Goal: Task Accomplishment & Management: Manage account settings

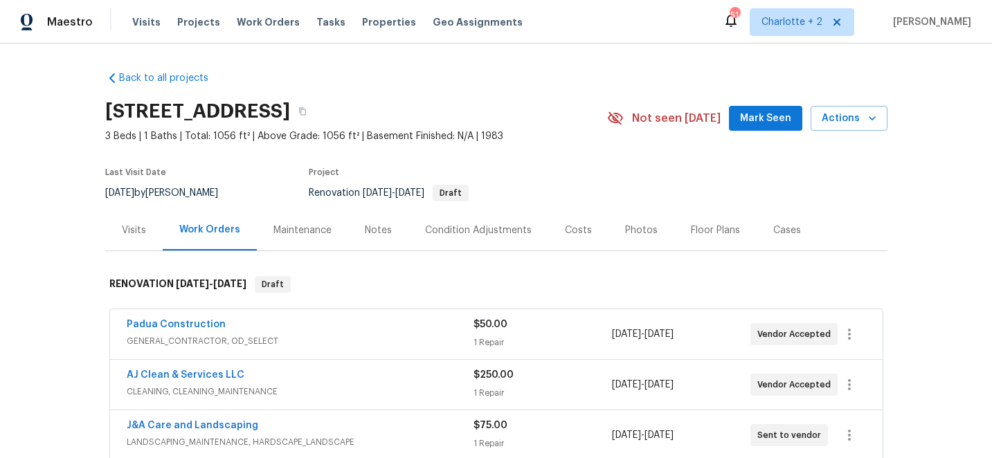
scroll to position [219, 0]
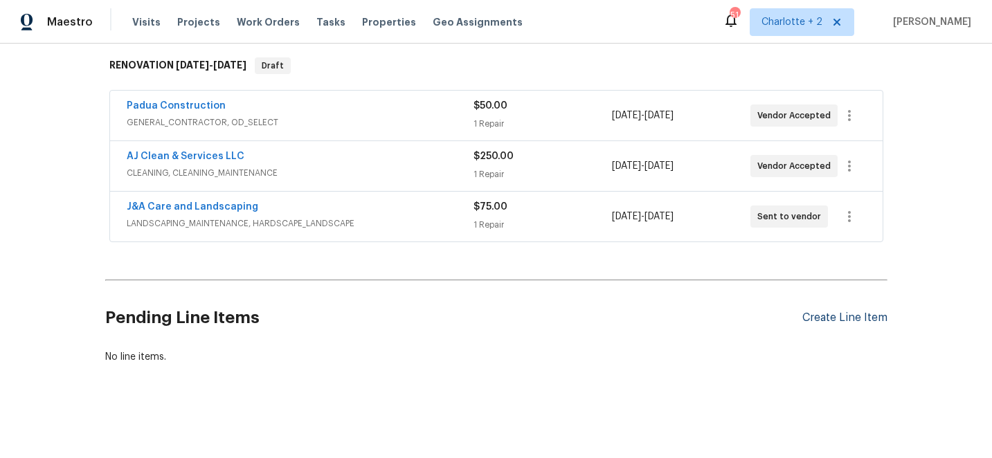
click at [856, 314] on div "Create Line Item" at bounding box center [845, 318] width 85 height 13
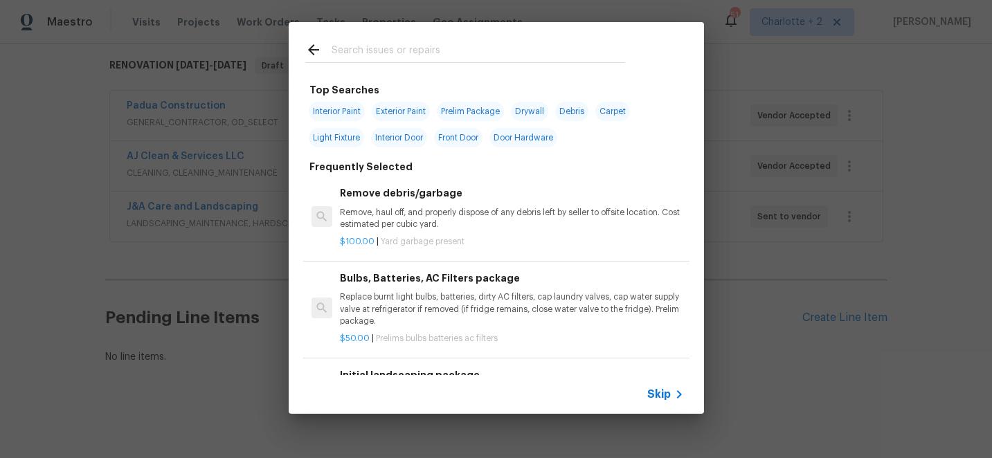
click at [383, 55] on input "text" at bounding box center [479, 52] width 294 height 21
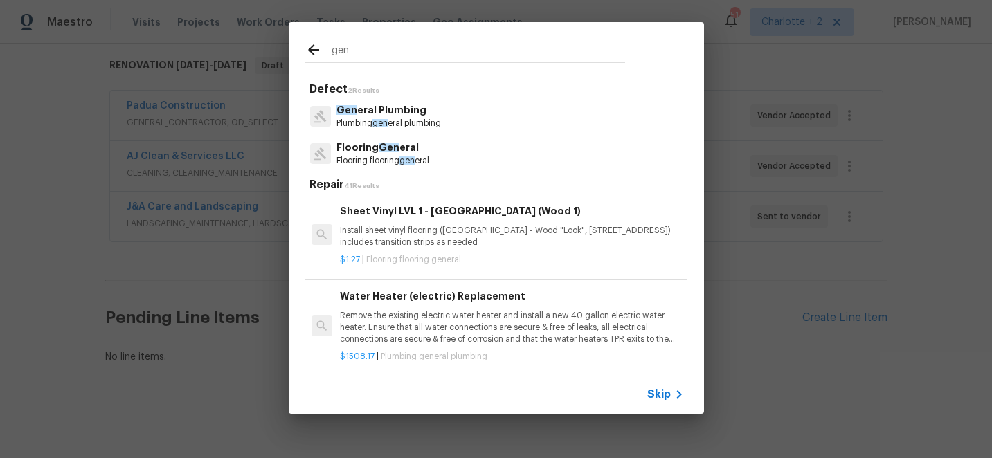
type input "gen"
click at [382, 152] on span "Gen" at bounding box center [389, 148] width 21 height 10
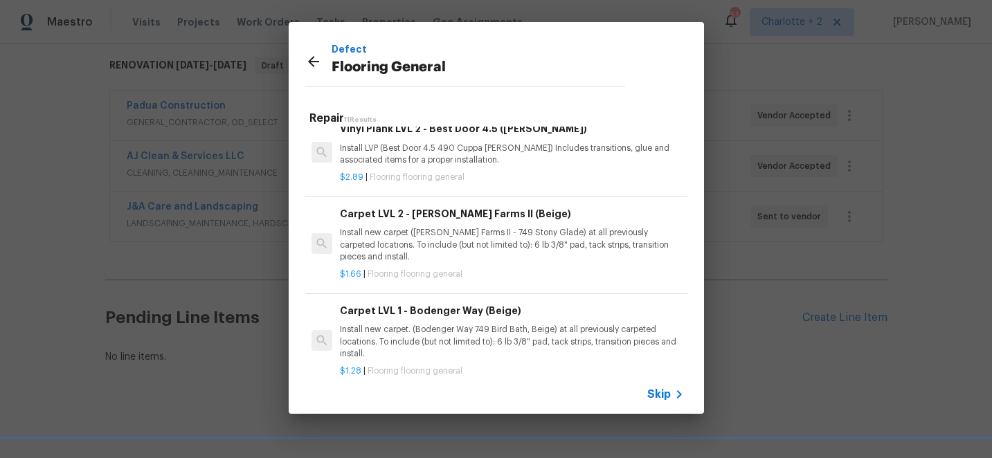
scroll to position [368, 0]
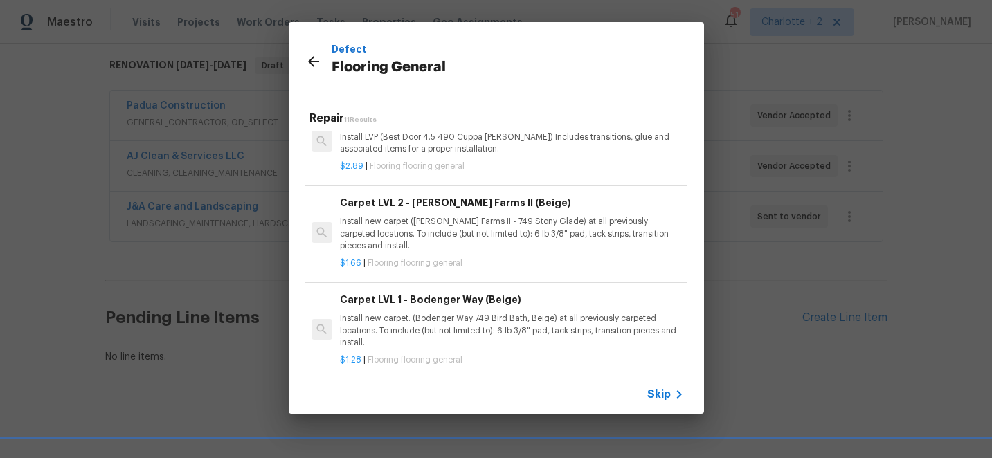
click at [443, 322] on p "Install new carpet. (Bodenger Way 749 Bird Bath, Beige) at all previously carpe…" at bounding box center [512, 330] width 344 height 35
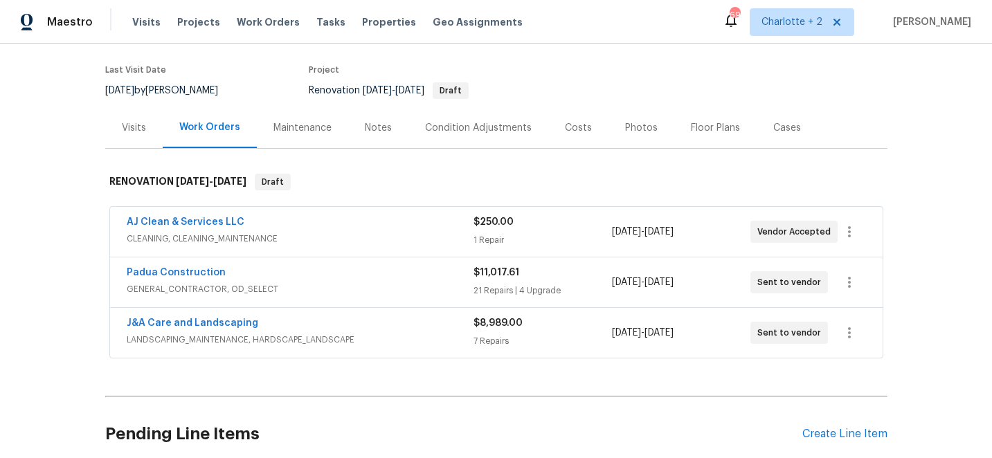
scroll to position [219, 0]
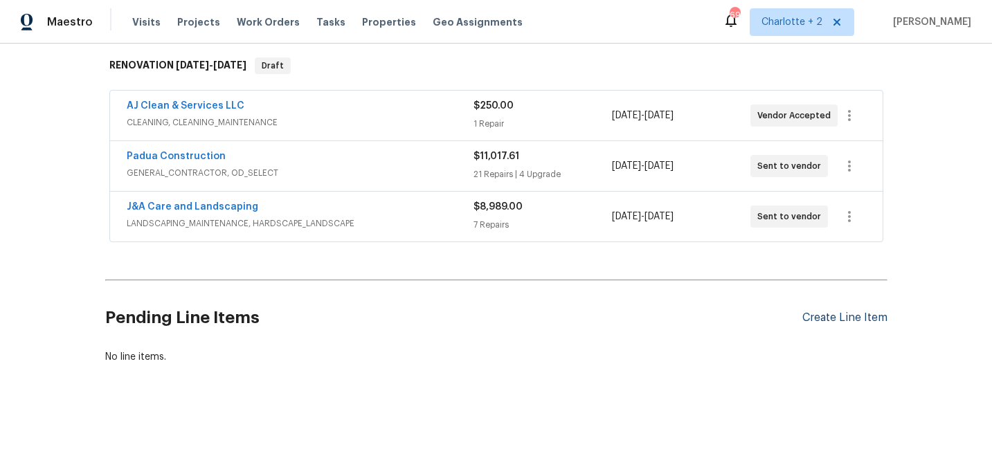
click at [854, 317] on div "Create Line Item" at bounding box center [845, 318] width 85 height 13
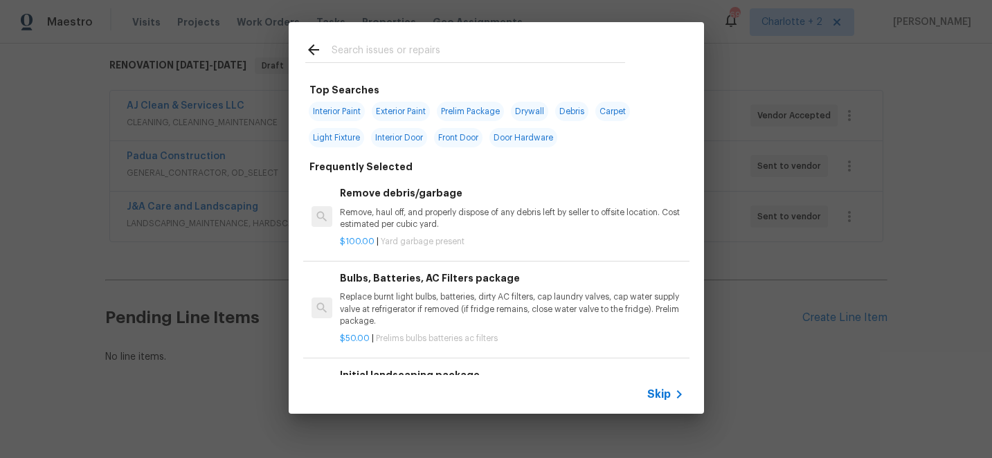
click at [375, 51] on input "text" at bounding box center [479, 52] width 294 height 21
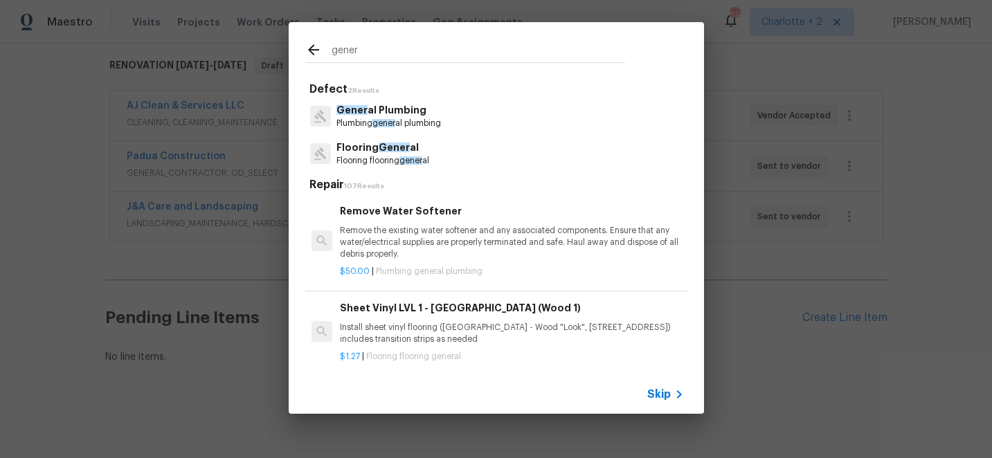
type input "gener"
click at [396, 145] on span "Gener" at bounding box center [394, 148] width 31 height 10
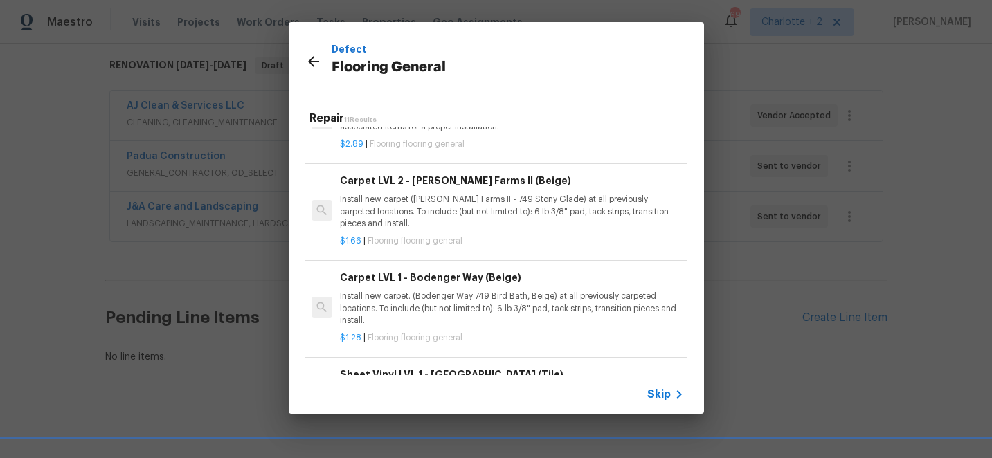
scroll to position [392, 0]
click at [486, 293] on p "Install new carpet. (Bodenger Way 749 Bird Bath, Beige) at all previously carpe…" at bounding box center [512, 306] width 344 height 35
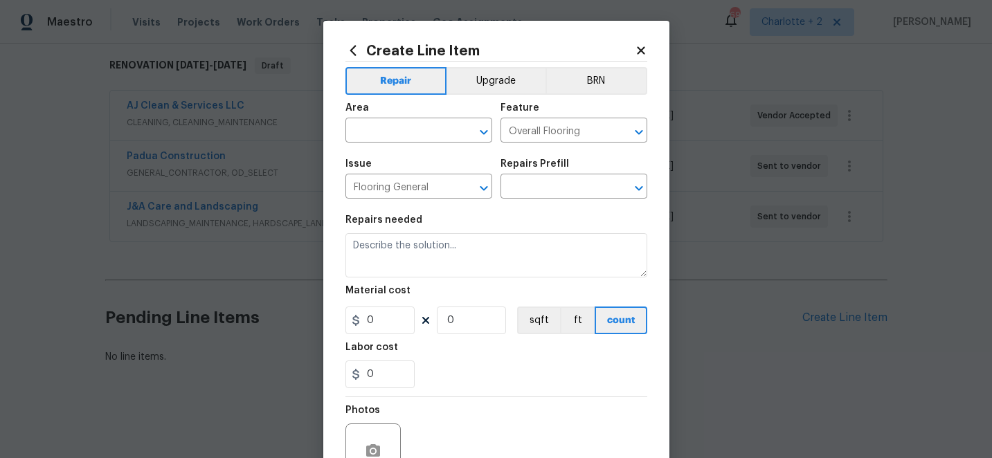
type textarea "Install new carpet. (Bodenger Way 749 Bird Bath, Beige) at all previously carpe…"
type input "1"
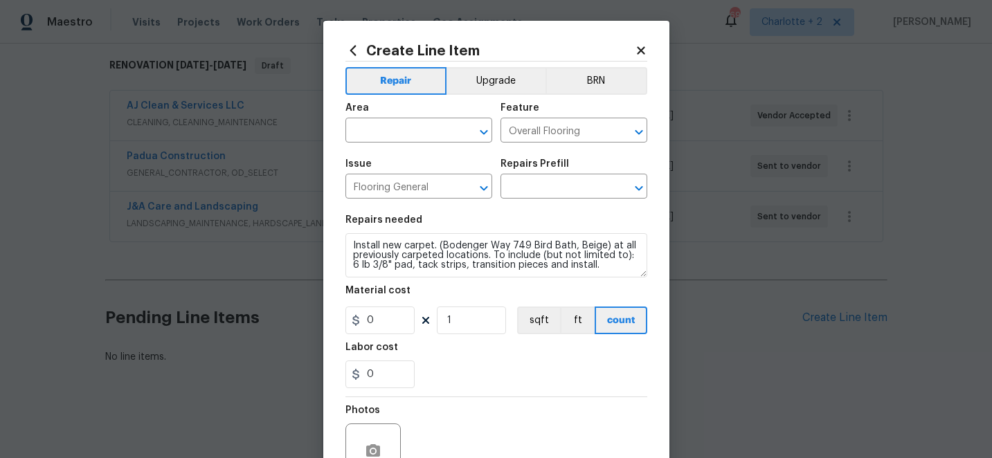
type input "Carpet LVL 1 - Bodenger Way (Beige) $1.28"
type input "1.28"
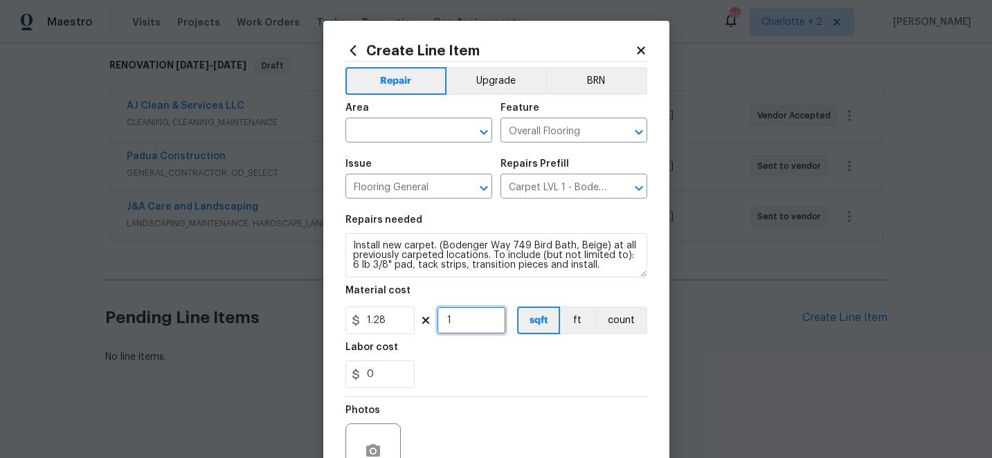
click at [459, 326] on input "1" at bounding box center [471, 321] width 69 height 28
type input "400"
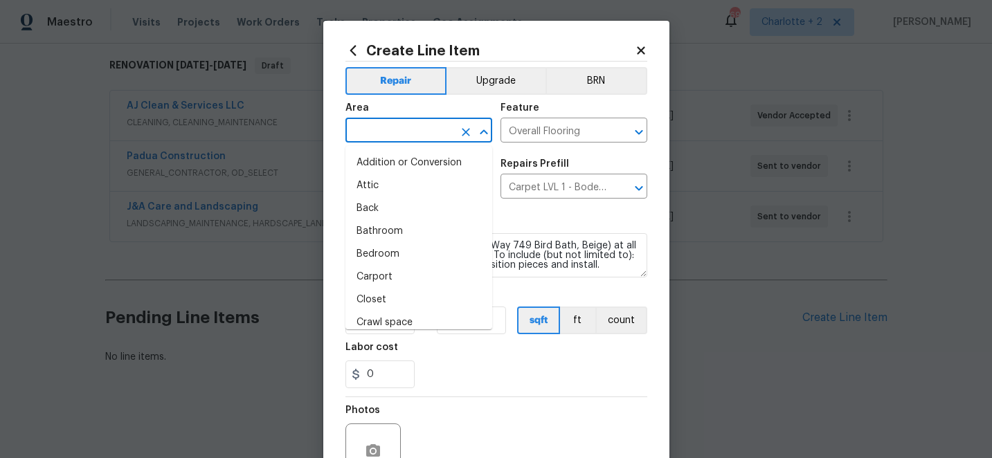
click at [417, 132] on input "text" at bounding box center [400, 131] width 108 height 21
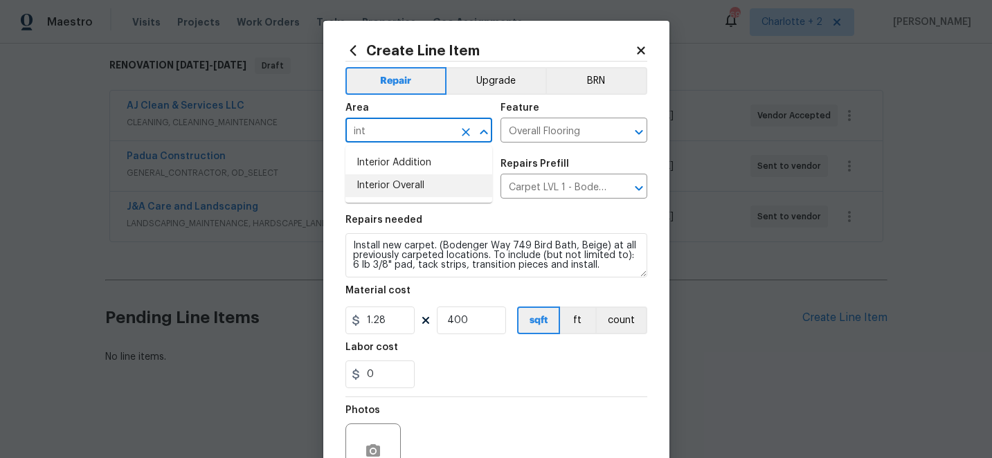
click at [403, 182] on li "Interior Overall" at bounding box center [419, 186] width 147 height 23
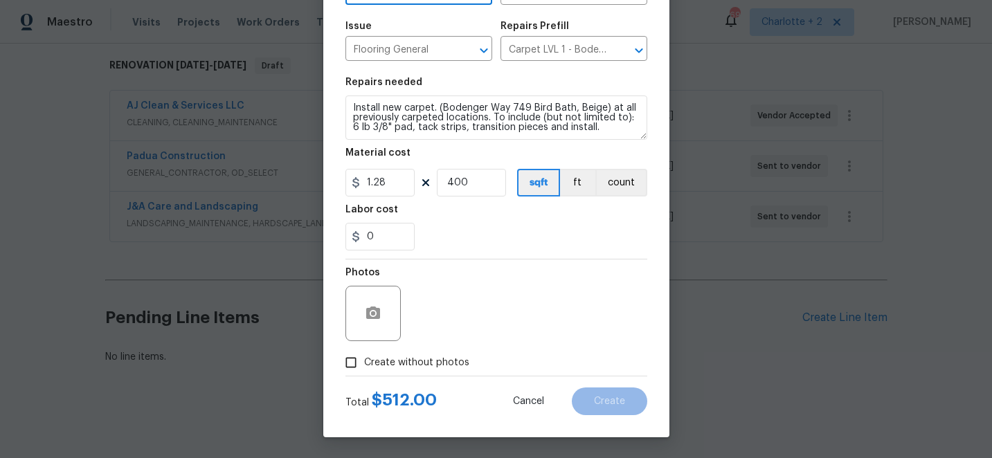
type input "Interior Overall"
click at [357, 363] on input "Create without photos" at bounding box center [351, 363] width 26 height 26
checkbox input "true"
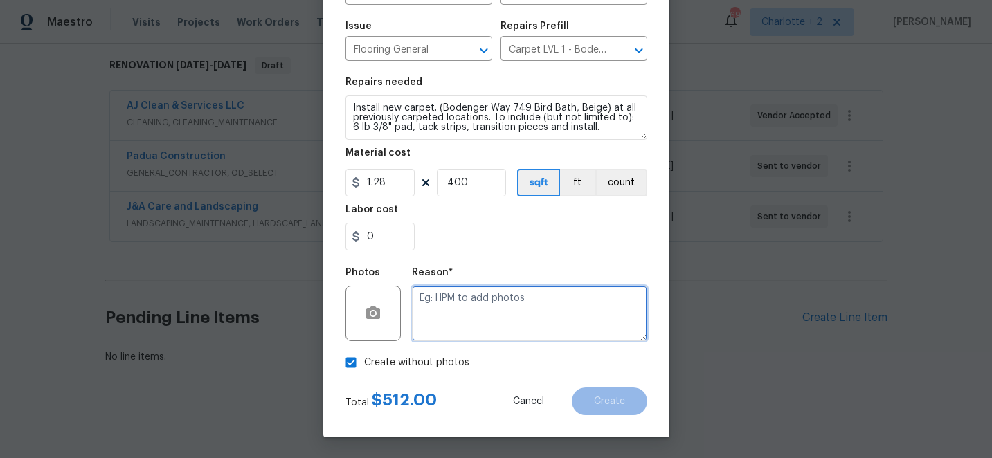
click at [515, 319] on textarea at bounding box center [529, 313] width 235 height 55
type textarea "edit"
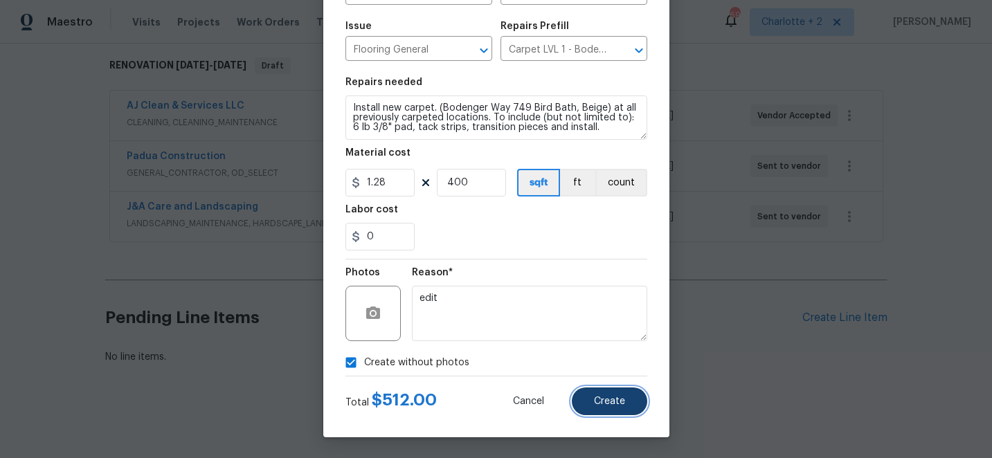
click at [628, 407] on button "Create" at bounding box center [609, 402] width 75 height 28
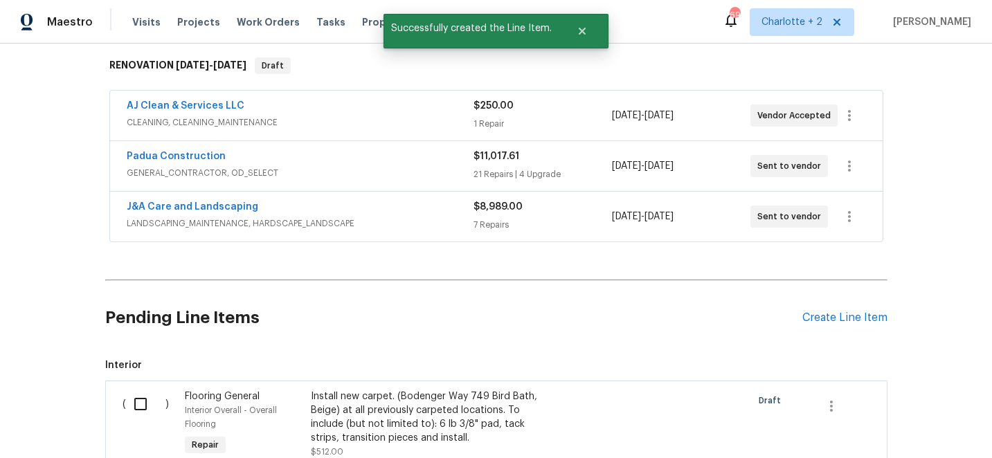
click at [136, 407] on input "checkbox" at bounding box center [145, 404] width 39 height 29
checkbox input "true"
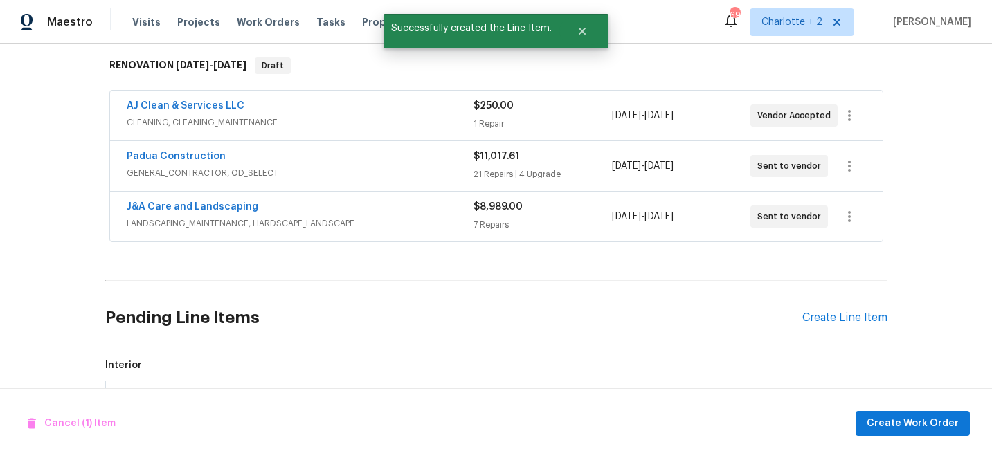
scroll to position [405, 0]
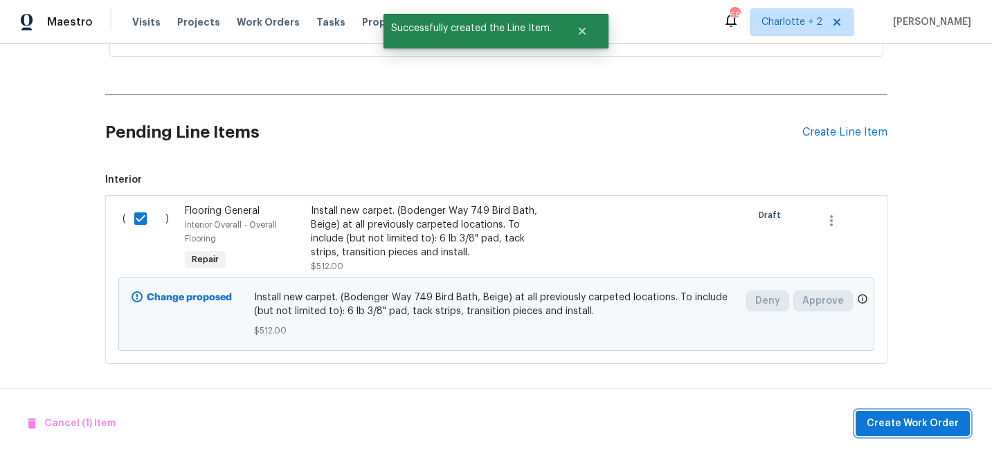
click at [941, 426] on span "Create Work Order" at bounding box center [913, 424] width 92 height 17
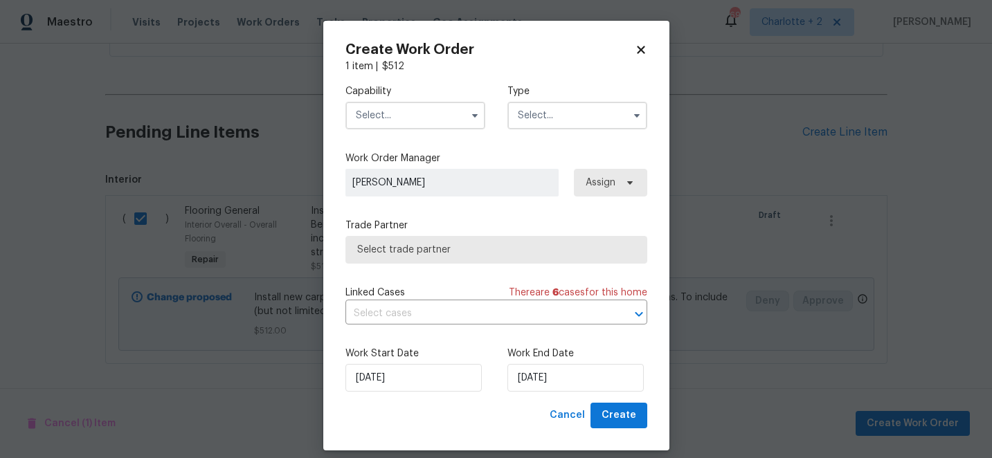
click at [433, 123] on input "text" at bounding box center [416, 116] width 140 height 28
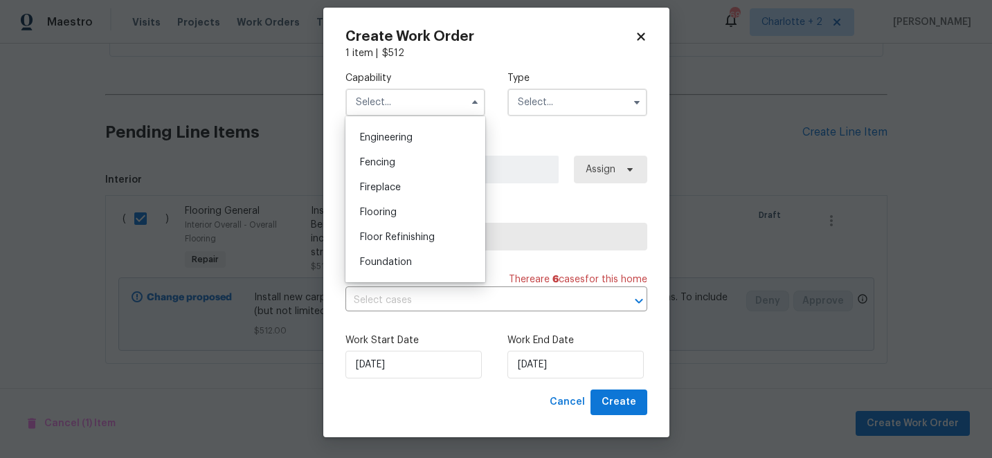
scroll to position [465, 0]
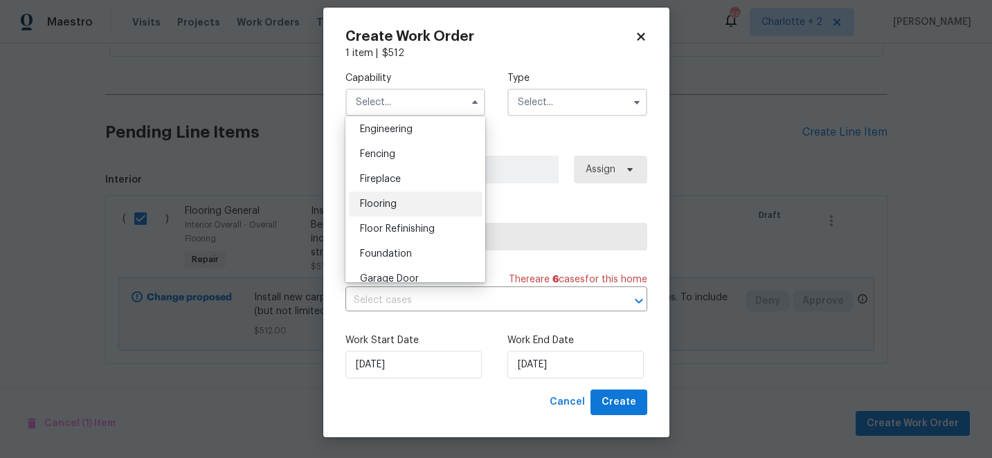
click at [388, 209] on div "Flooring" at bounding box center [415, 204] width 133 height 25
type input "Flooring"
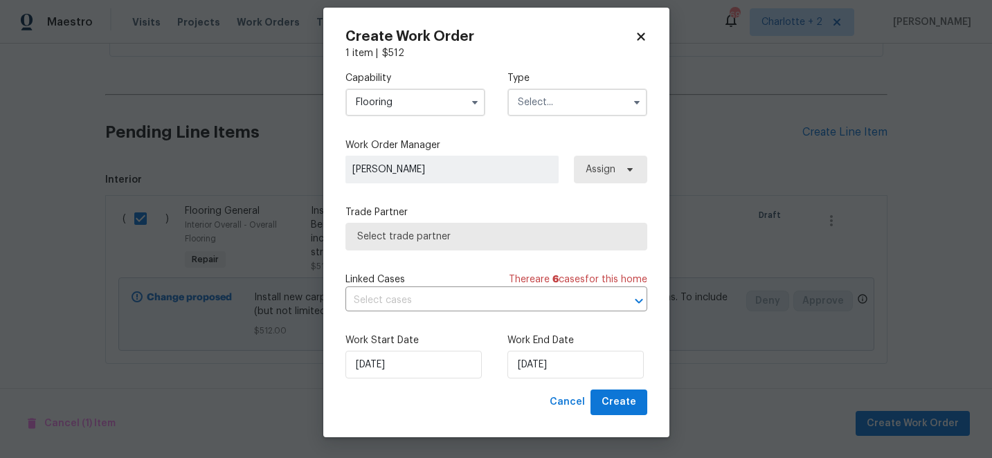
click at [548, 91] on input "text" at bounding box center [578, 103] width 140 height 28
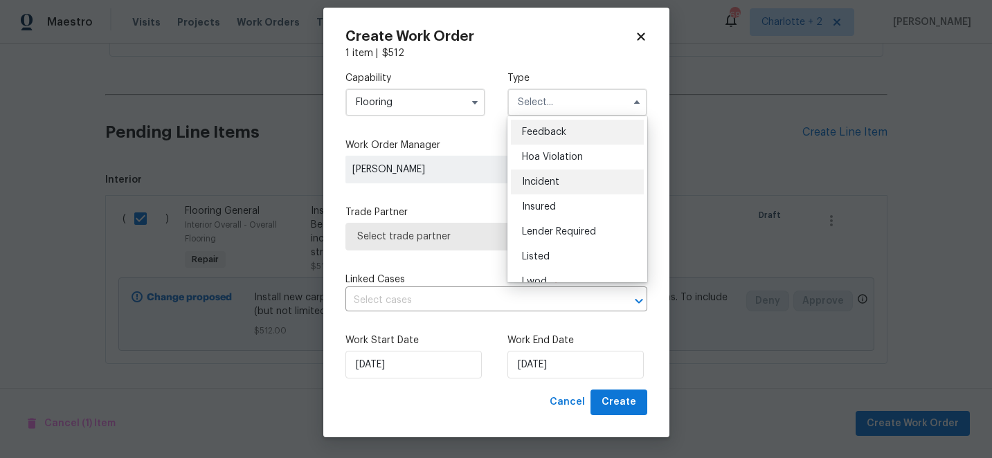
scroll to position [165, 0]
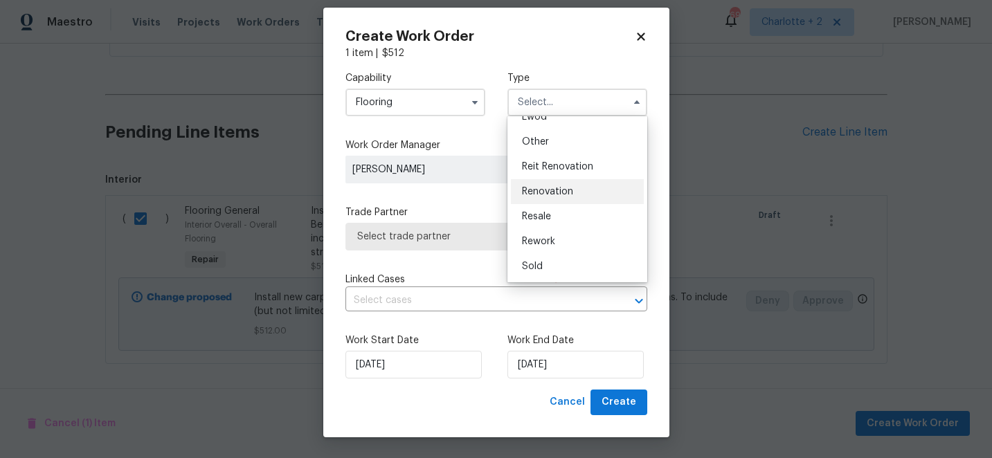
click at [555, 191] on span "Renovation" at bounding box center [547, 192] width 51 height 10
type input "Renovation"
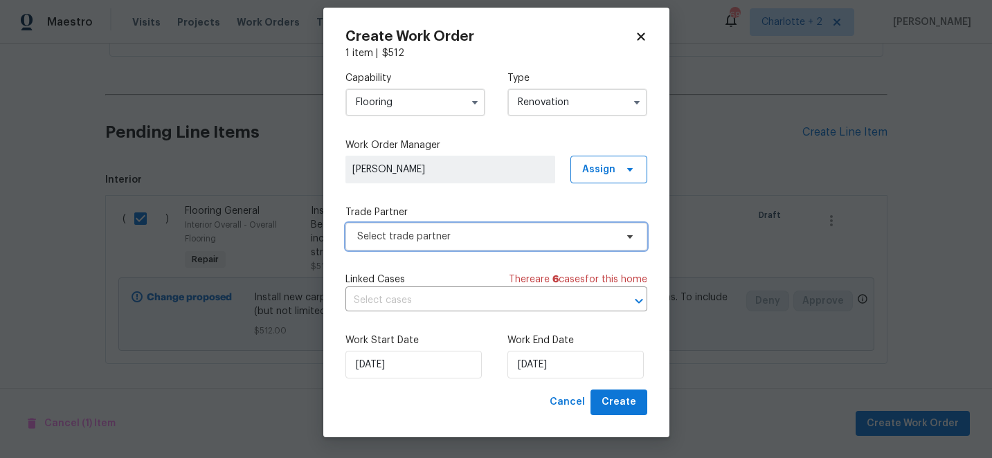
click at [471, 242] on span "Select trade partner" at bounding box center [486, 237] width 258 height 14
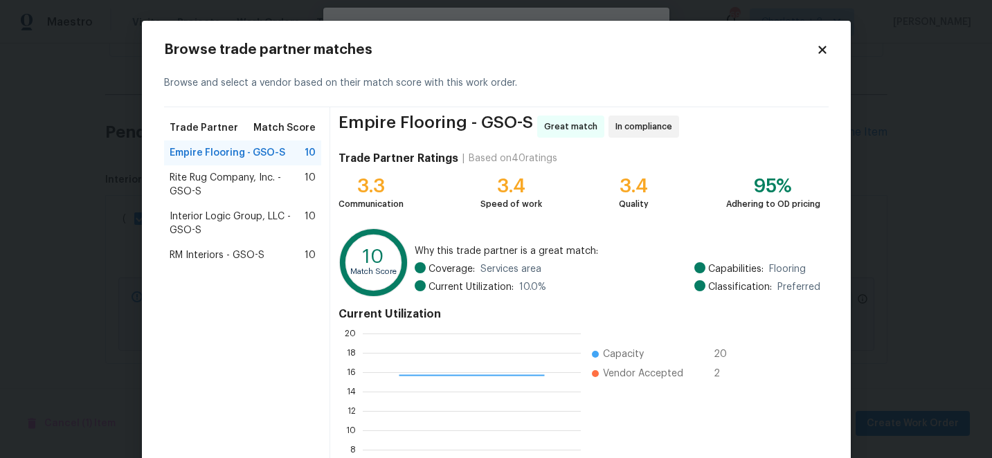
scroll to position [194, 218]
click at [202, 256] on span "RM Interiors - GSO-S" at bounding box center [217, 256] width 95 height 14
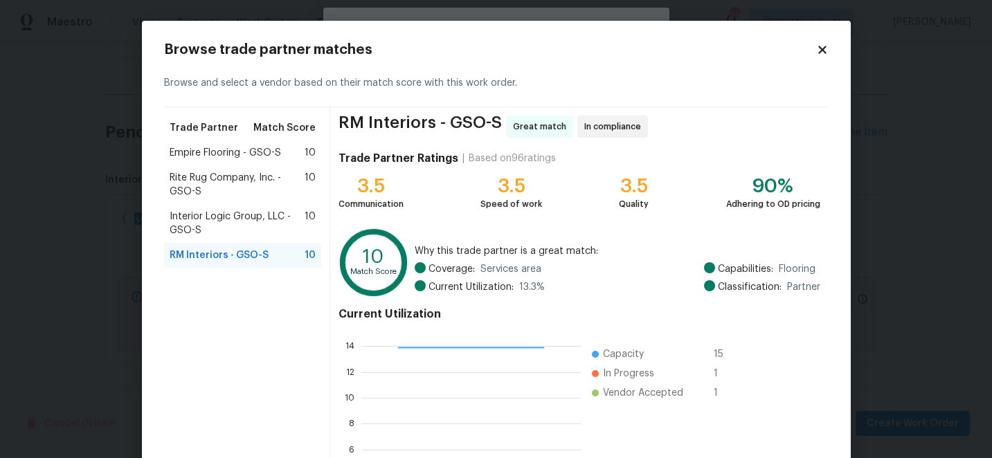
scroll to position [152, 0]
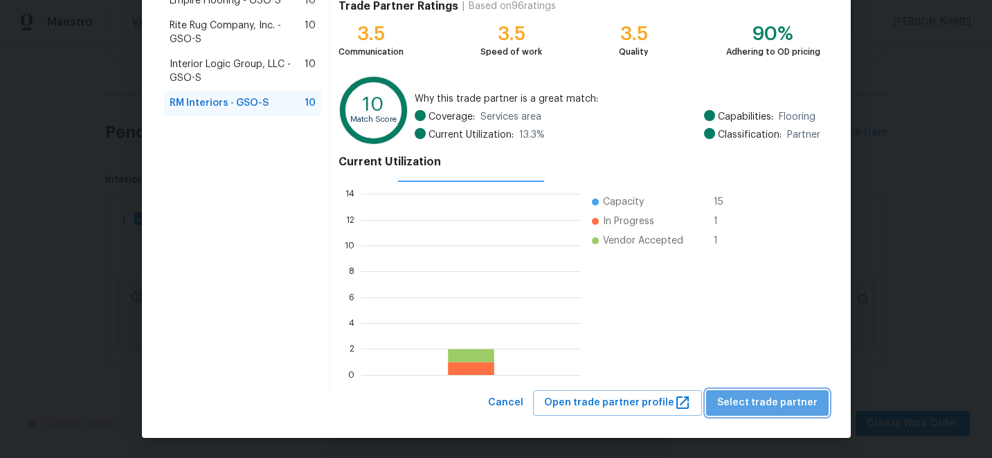
click at [790, 400] on span "Select trade partner" at bounding box center [768, 403] width 100 height 17
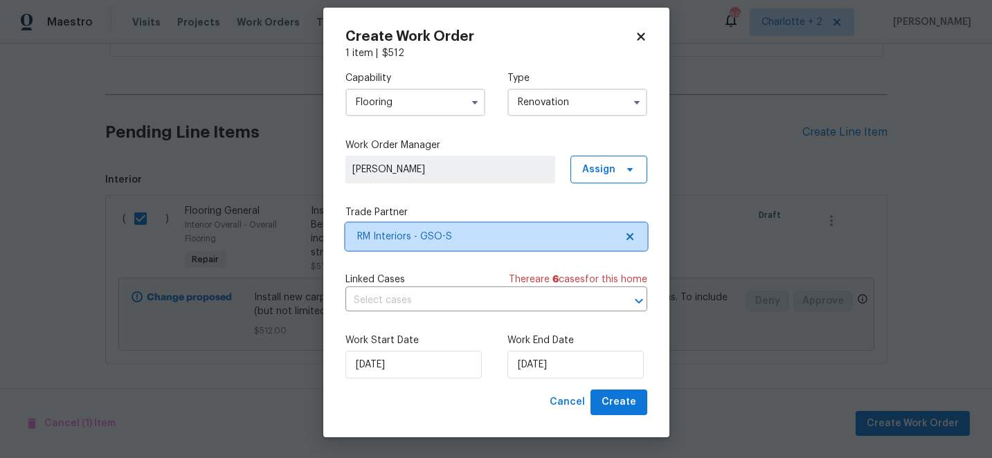
scroll to position [0, 0]
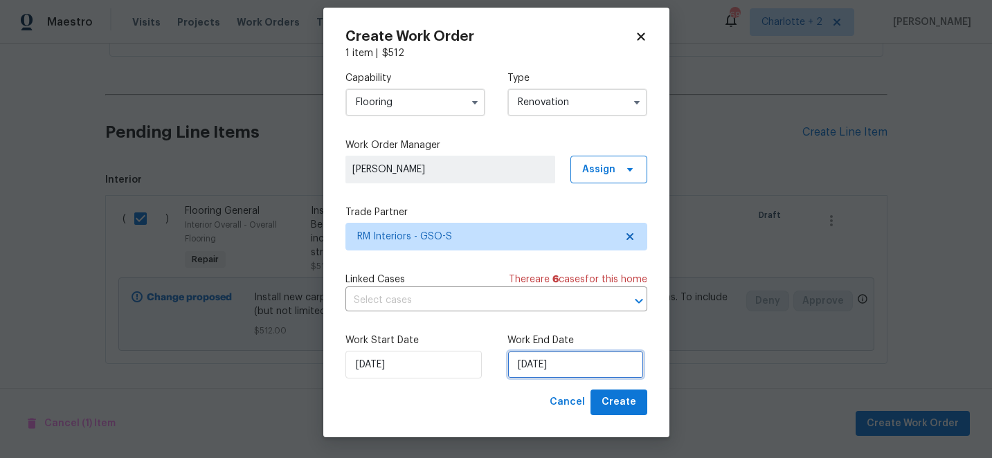
click at [587, 371] on input "[DATE]" at bounding box center [576, 365] width 136 height 28
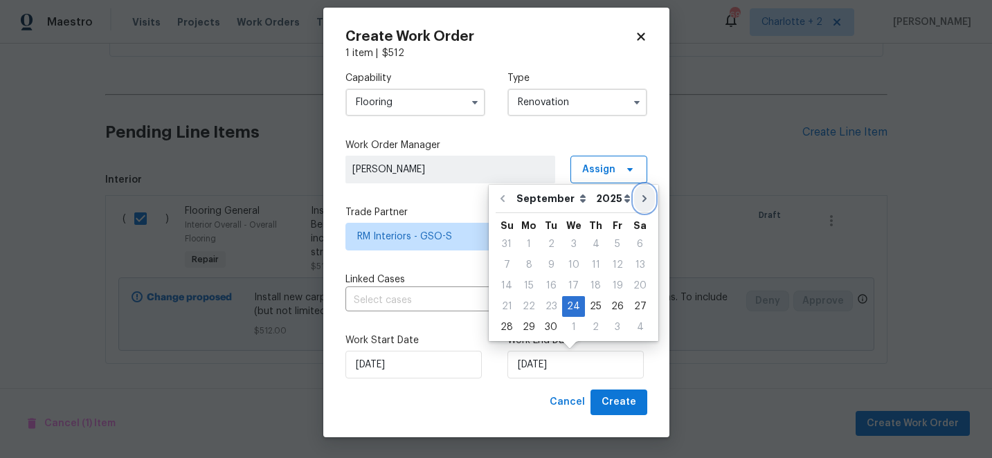
click at [639, 199] on icon "Go to next month" at bounding box center [644, 198] width 11 height 11
type input "[DATE]"
select select "9"
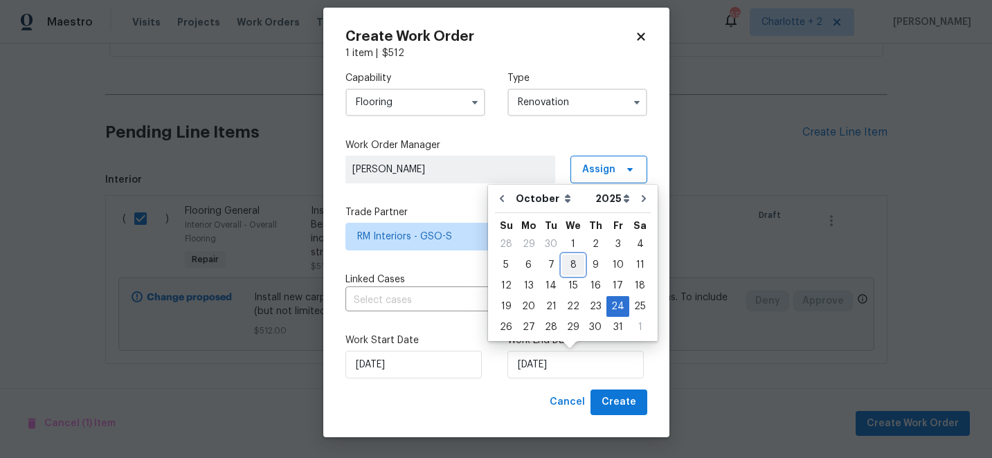
click at [573, 267] on div "8" at bounding box center [573, 265] width 22 height 19
type input "[DATE]"
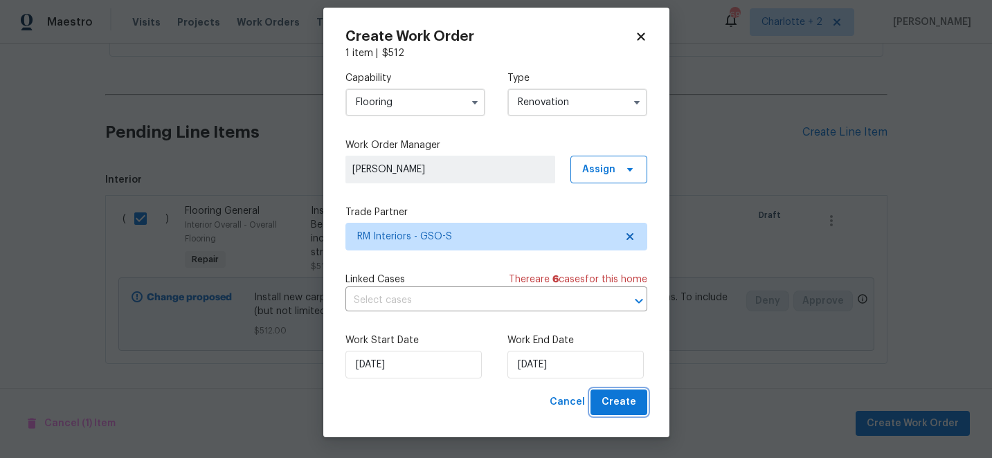
click at [634, 394] on span "Create" at bounding box center [619, 402] width 35 height 17
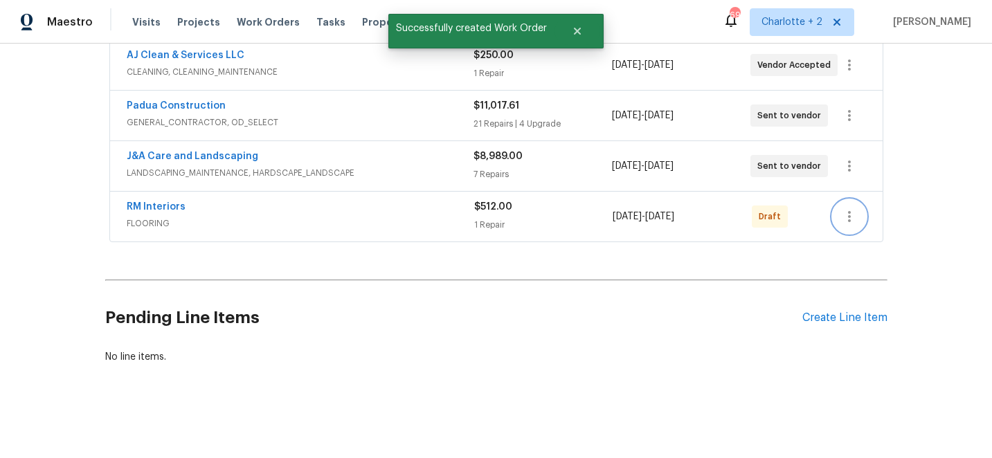
click at [846, 216] on icon "button" at bounding box center [850, 216] width 17 height 17
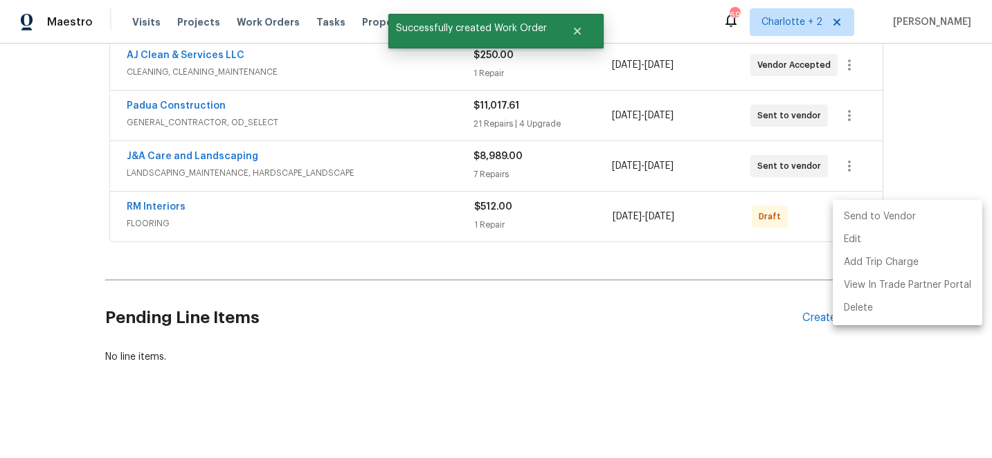
click at [847, 216] on li "Send to Vendor" at bounding box center [908, 217] width 150 height 23
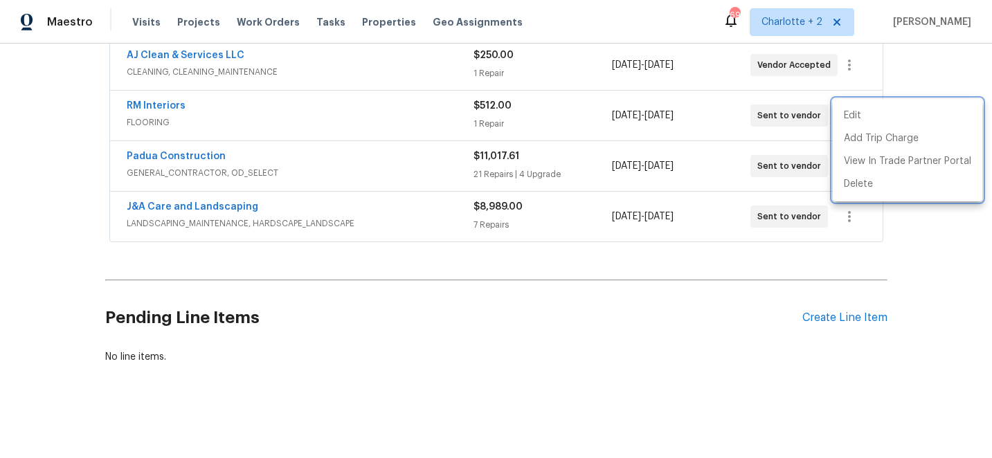
click at [182, 157] on div at bounding box center [496, 229] width 992 height 458
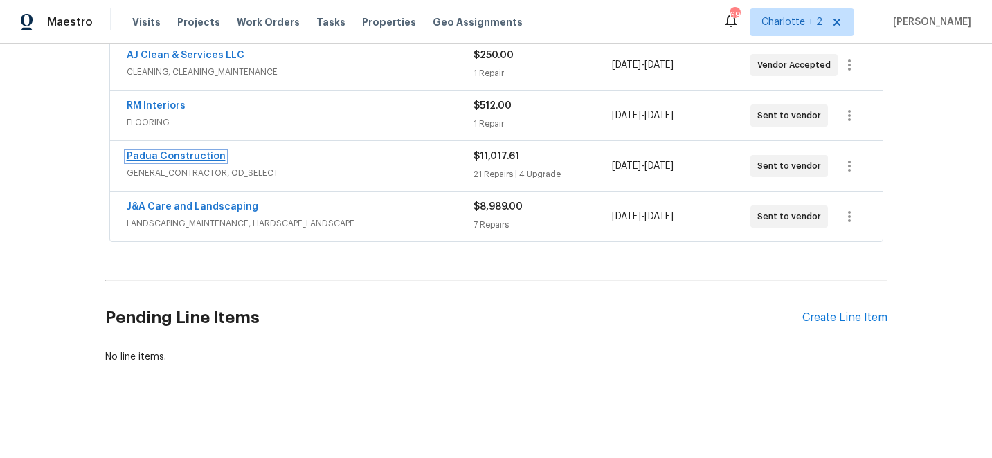
click at [172, 154] on link "Padua Construction" at bounding box center [176, 157] width 99 height 10
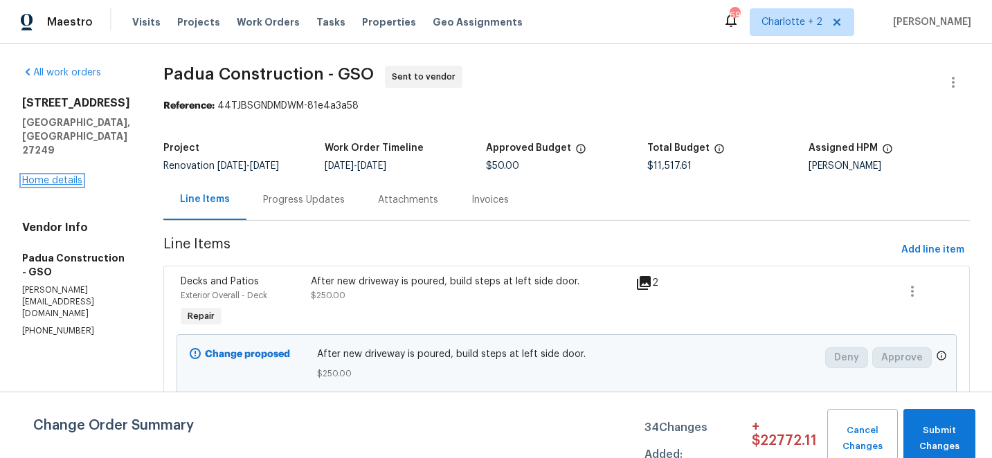
click at [34, 179] on link "Home details" at bounding box center [52, 181] width 60 height 10
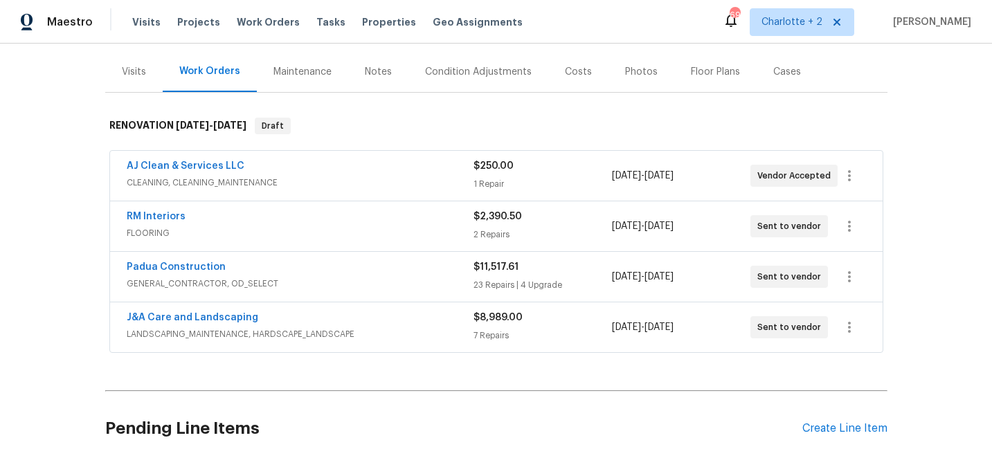
scroll to position [168, 0]
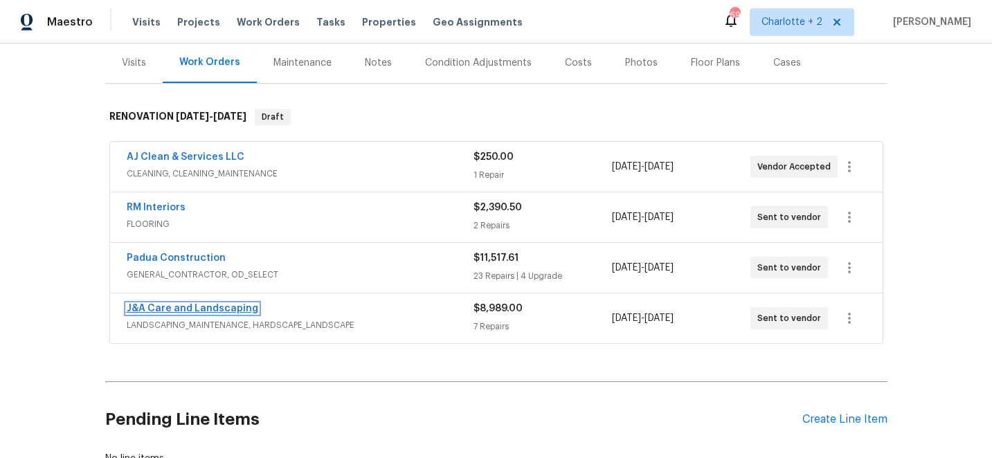
click at [189, 307] on link "J&A Care and Landscaping" at bounding box center [193, 309] width 132 height 10
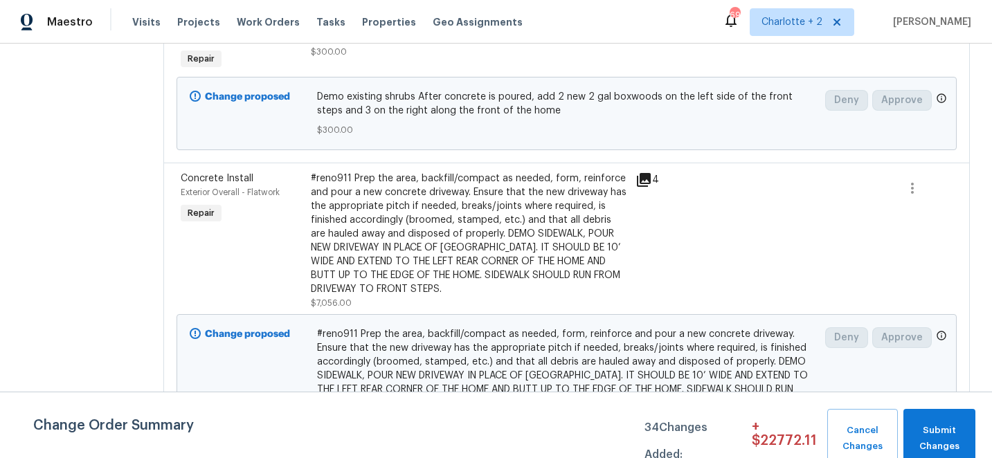
scroll to position [636, 0]
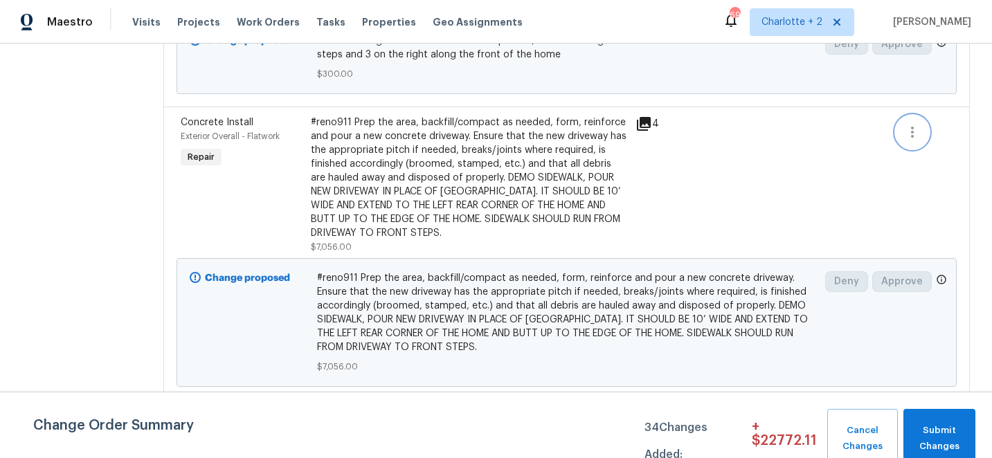
click at [907, 141] on icon "button" at bounding box center [913, 132] width 17 height 17
click at [907, 151] on li "Cancel" at bounding box center [924, 147] width 53 height 23
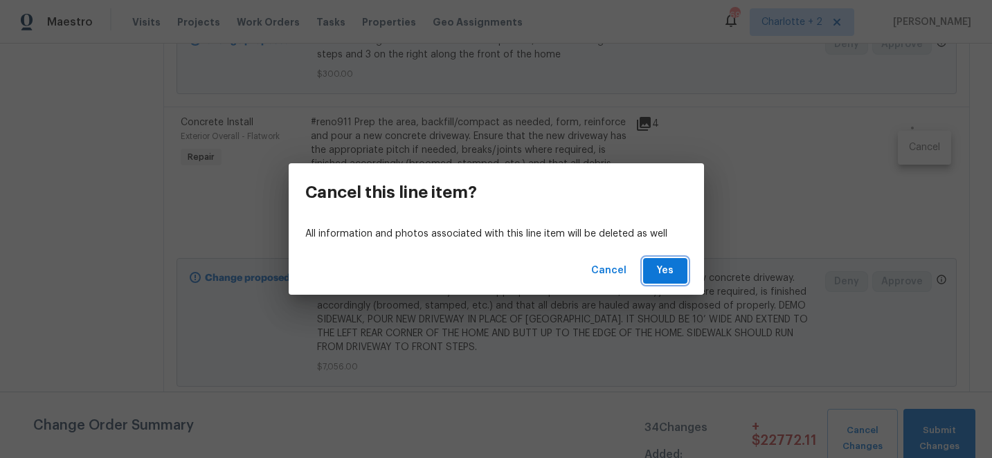
click at [663, 279] on span "Yes" at bounding box center [666, 270] width 22 height 17
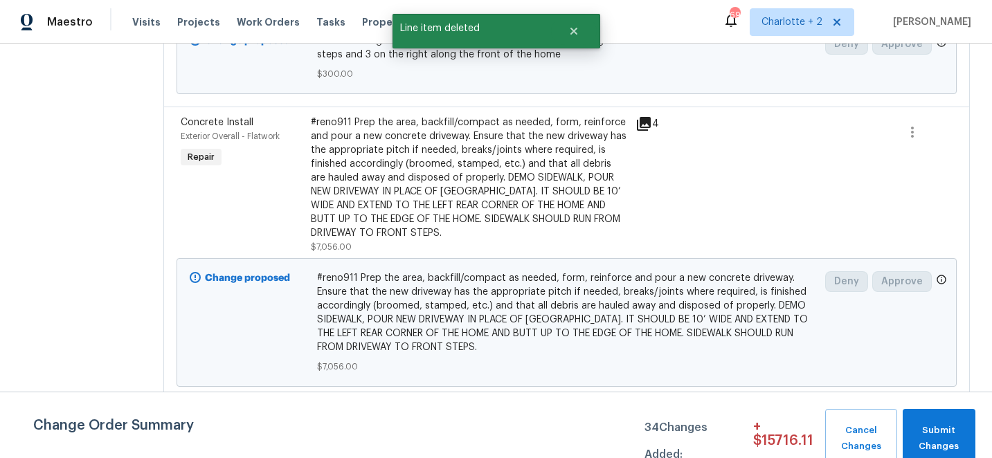
scroll to position [0, 0]
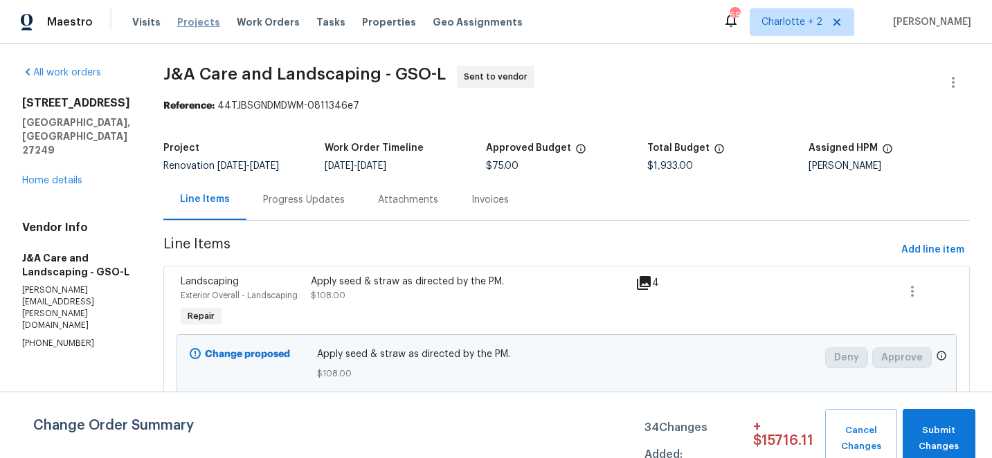
click at [195, 21] on span "Projects" at bounding box center [198, 22] width 43 height 14
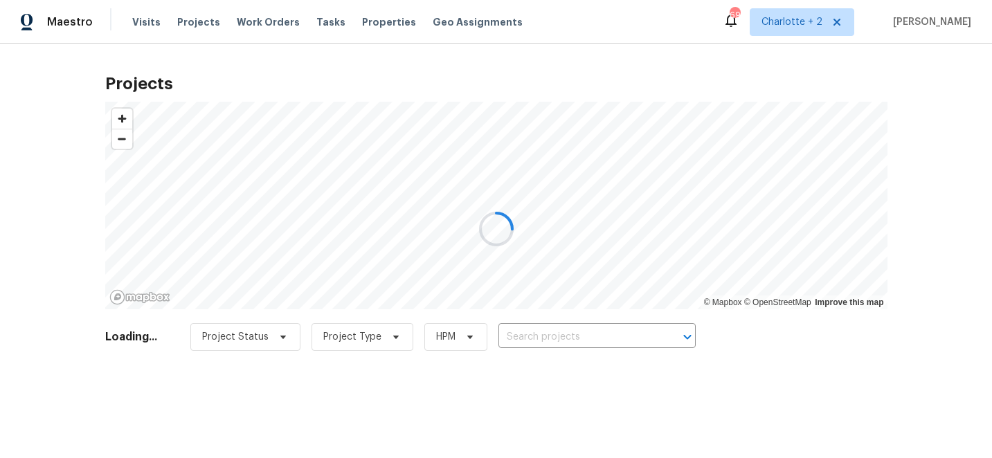
click at [137, 20] on div at bounding box center [496, 229] width 992 height 458
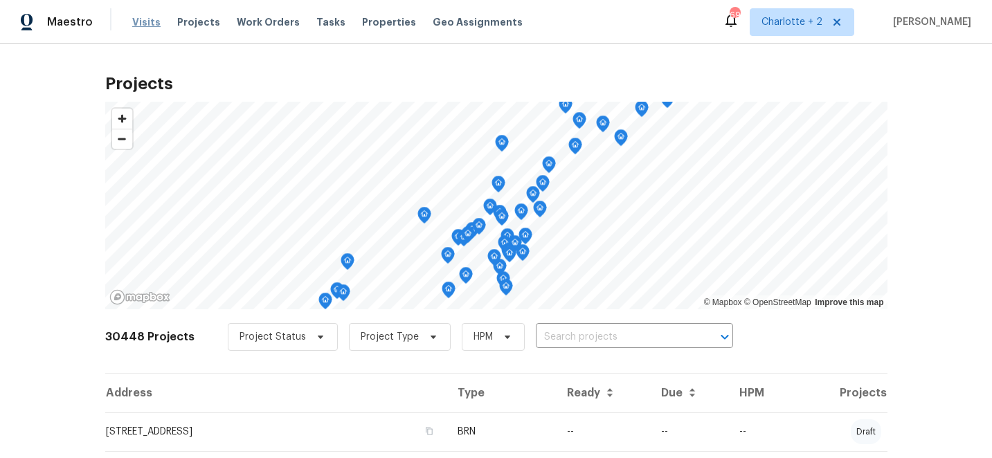
click at [134, 20] on span "Visits" at bounding box center [146, 22] width 28 height 14
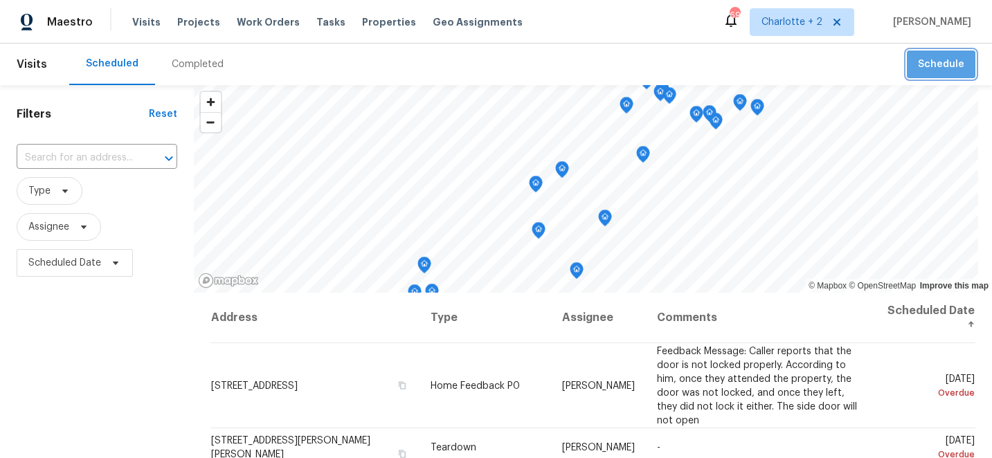
click at [970, 64] on button "Schedule" at bounding box center [941, 65] width 69 height 28
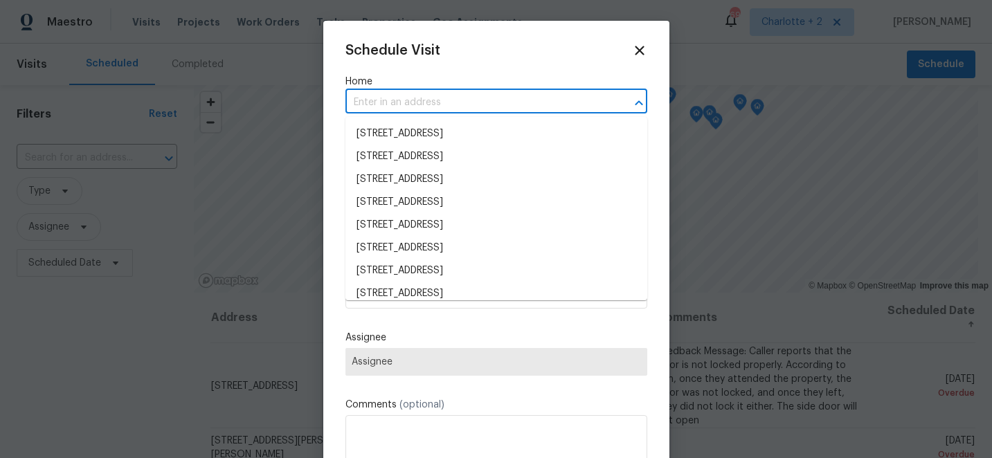
click at [387, 105] on input "text" at bounding box center [477, 102] width 263 height 21
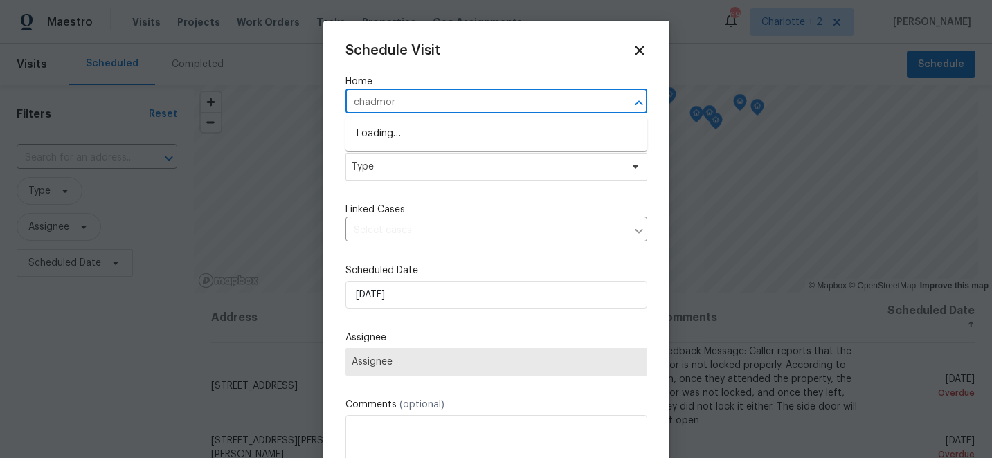
type input "chadmore"
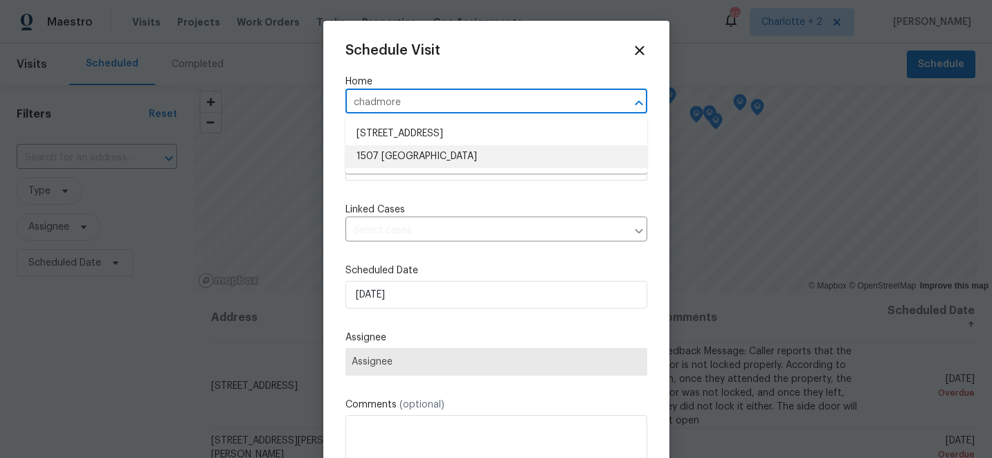
click at [407, 156] on li "1507 [GEOGRAPHIC_DATA]" at bounding box center [497, 156] width 302 height 23
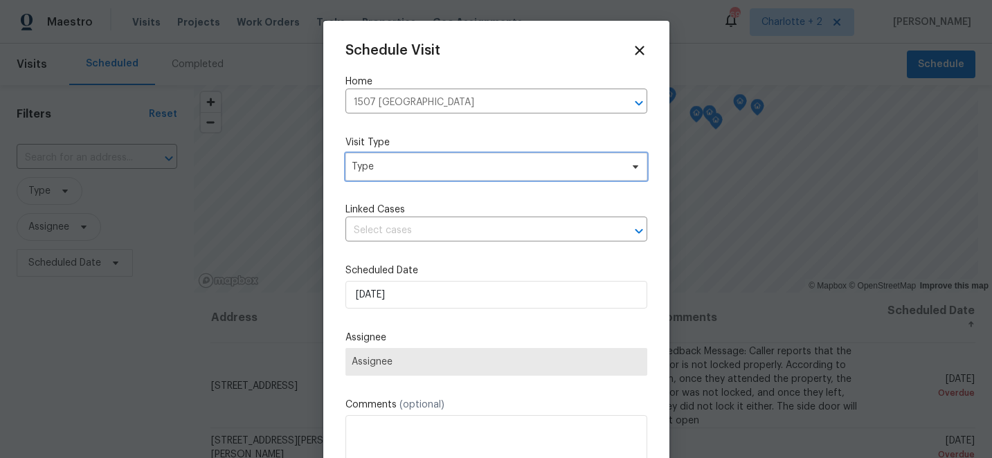
click at [408, 167] on span "Type" at bounding box center [486, 167] width 269 height 14
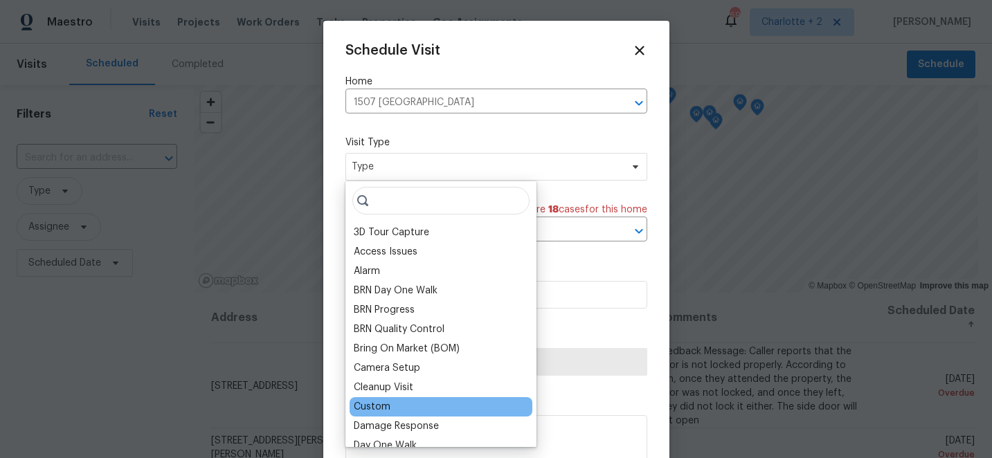
click at [373, 411] on div "Custom" at bounding box center [372, 407] width 37 height 14
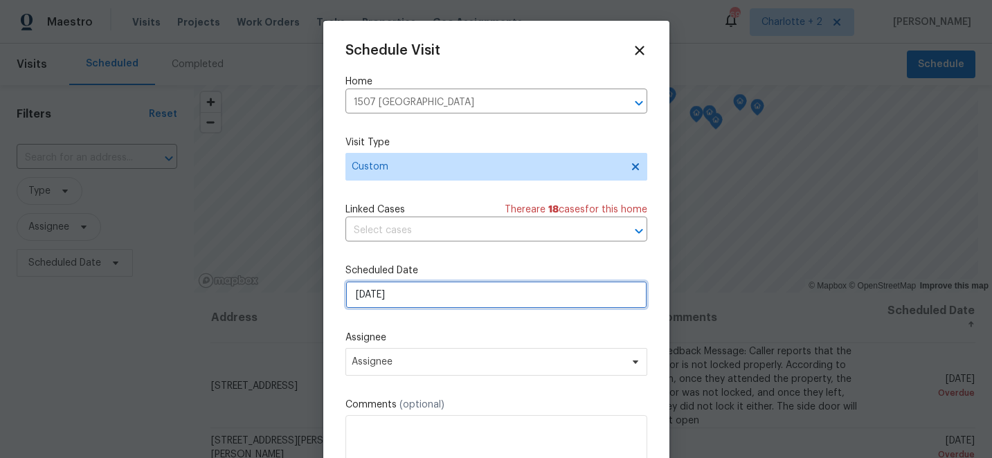
click at [425, 304] on input "[DATE]" at bounding box center [497, 295] width 302 height 28
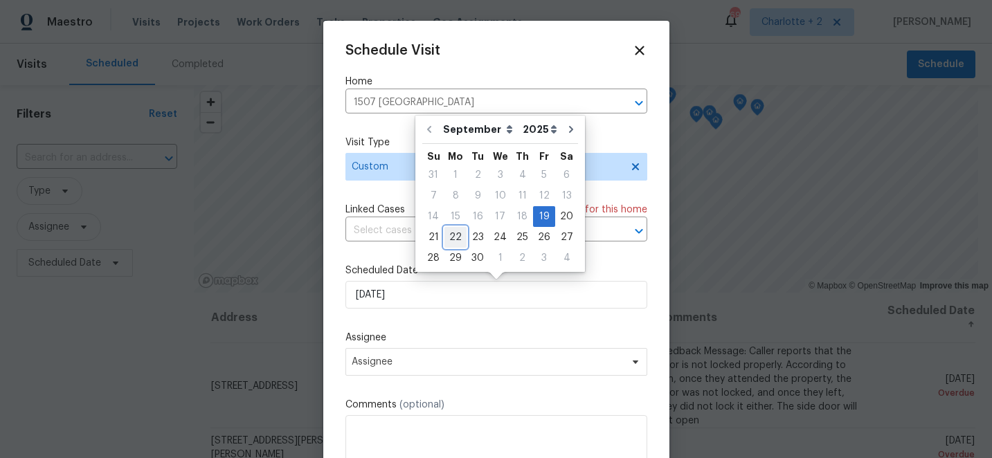
click at [454, 242] on div "22" at bounding box center [456, 237] width 22 height 19
type input "[DATE]"
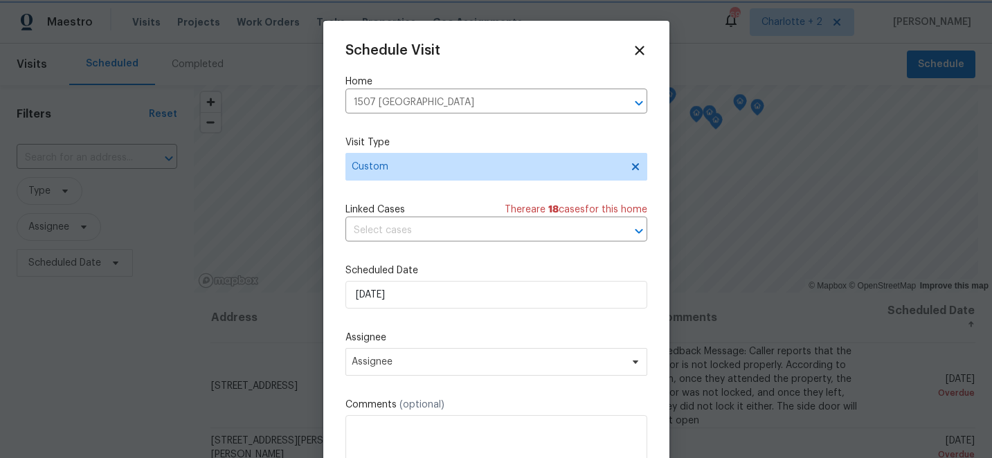
scroll to position [25, 0]
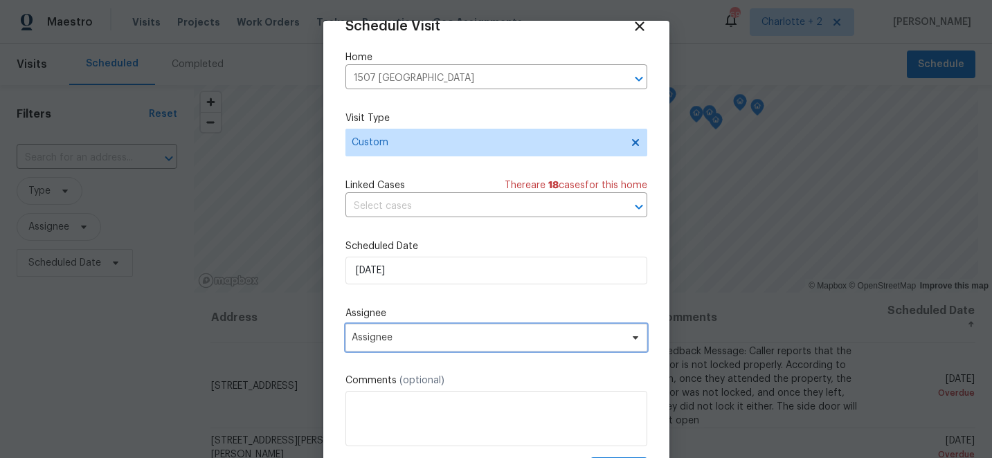
click at [424, 342] on span "Assignee" at bounding box center [487, 337] width 271 height 11
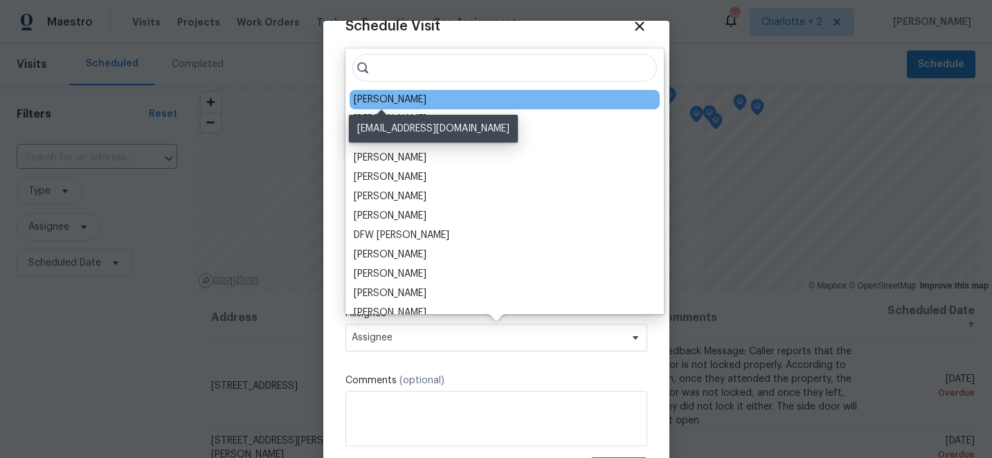
click at [395, 97] on div "[PERSON_NAME]" at bounding box center [390, 100] width 73 height 14
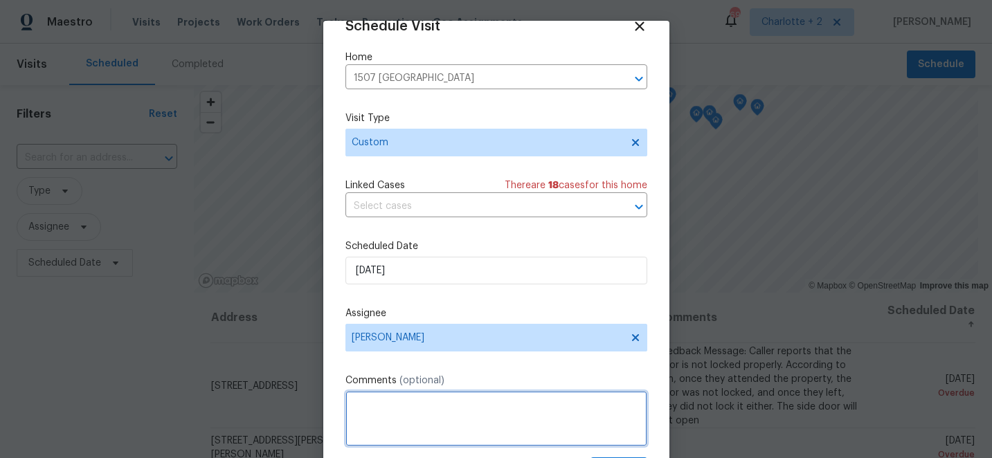
click at [410, 413] on textarea at bounding box center [497, 418] width 302 height 55
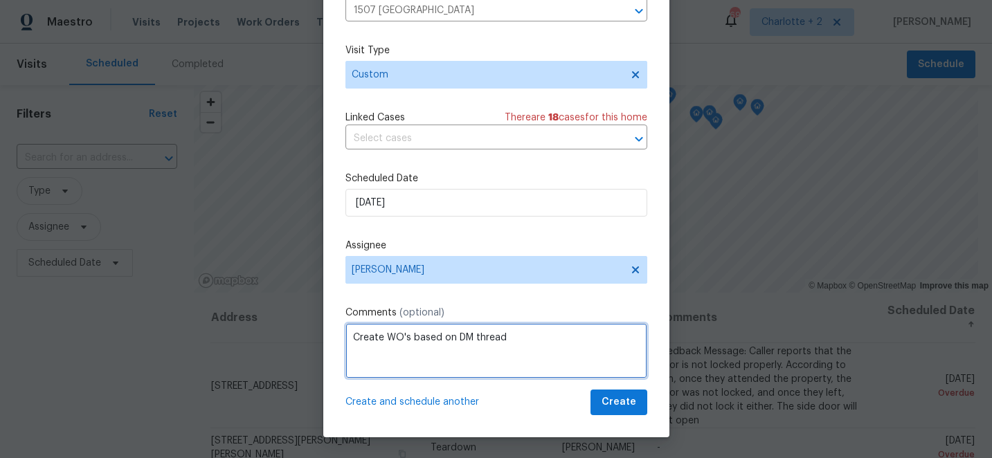
type textarea "Create WO's based on DM thread"
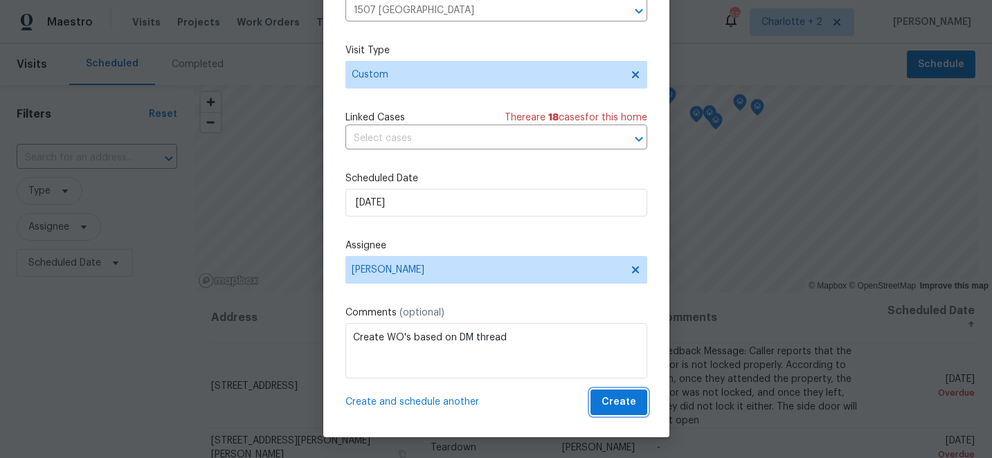
click at [612, 400] on span "Create" at bounding box center [619, 402] width 35 height 17
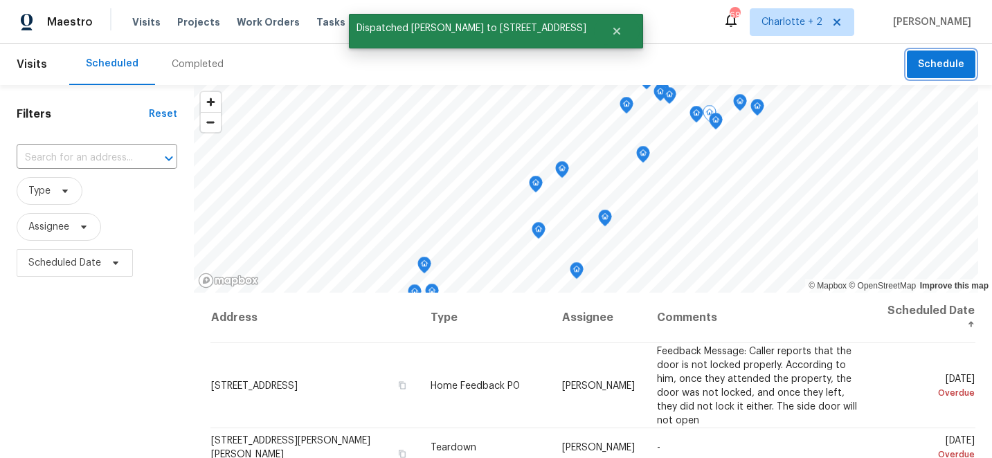
scroll to position [0, 0]
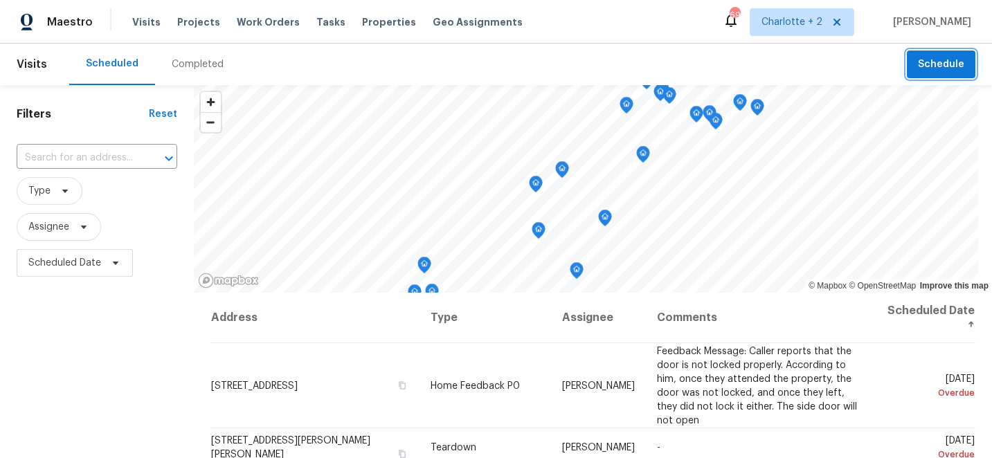
click at [938, 66] on span "Schedule" at bounding box center [941, 64] width 46 height 17
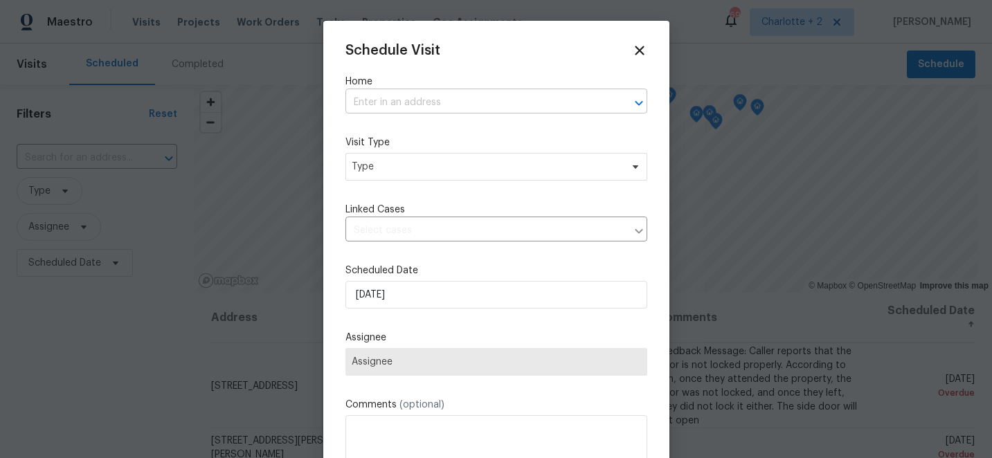
click at [375, 100] on input "text" at bounding box center [477, 102] width 263 height 21
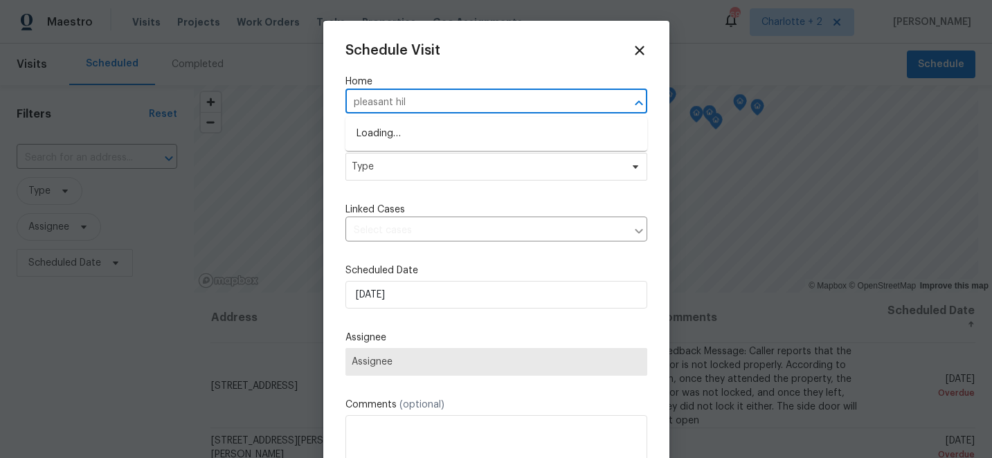
type input "[GEOGRAPHIC_DATA]"
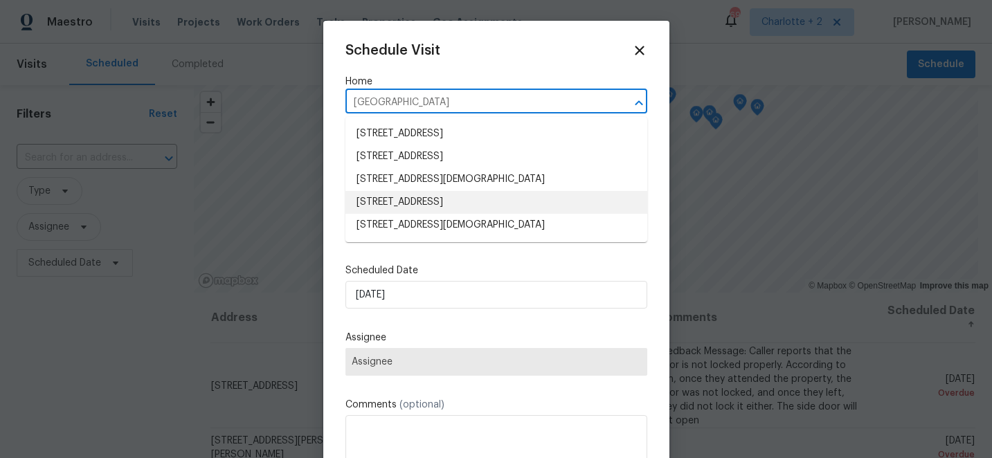
click at [440, 206] on li "[STREET_ADDRESS]" at bounding box center [497, 202] width 302 height 23
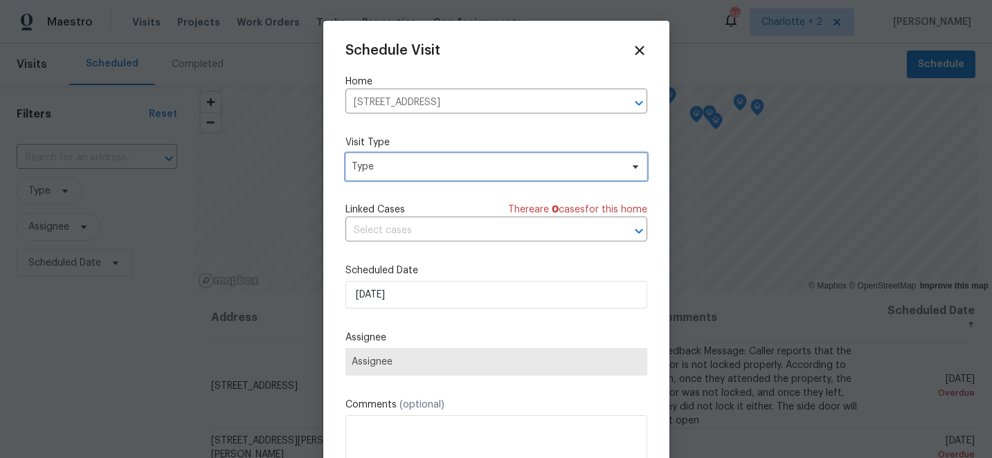
click at [452, 171] on span "Type" at bounding box center [486, 167] width 269 height 14
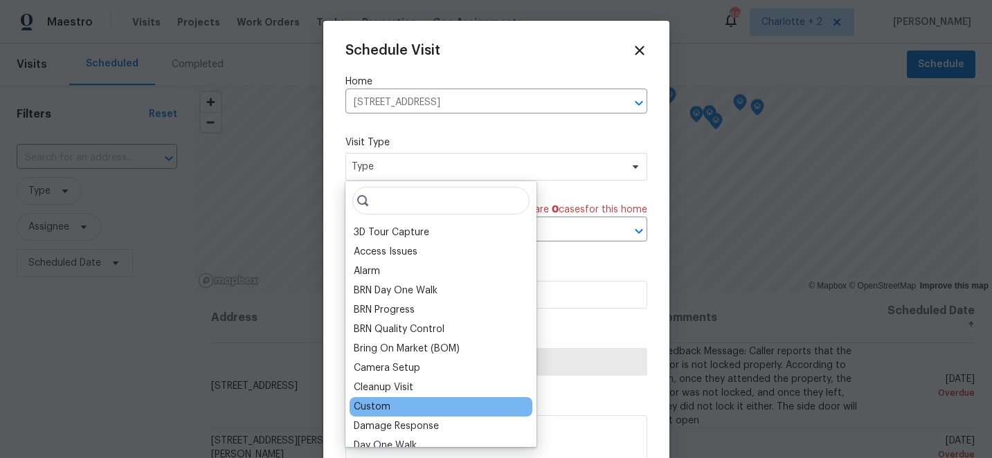
click at [375, 410] on div "Custom" at bounding box center [372, 407] width 37 height 14
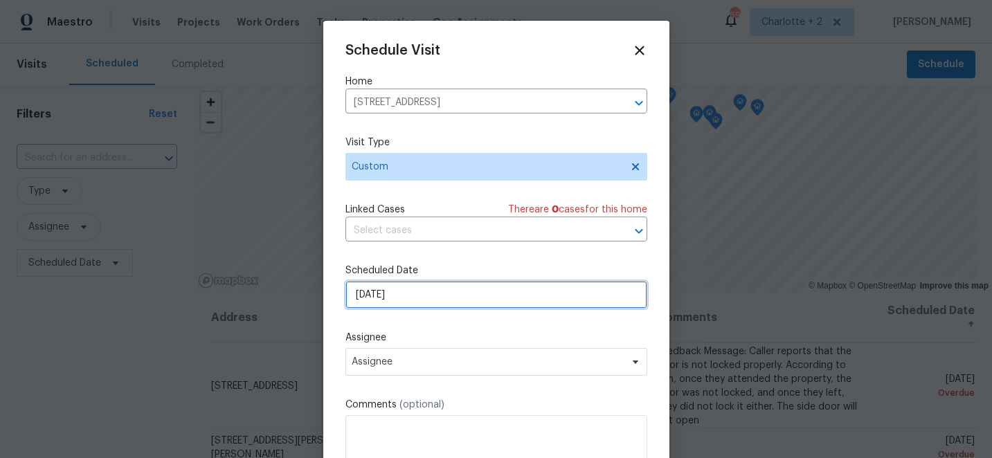
click at [425, 299] on input "[DATE]" at bounding box center [497, 295] width 302 height 28
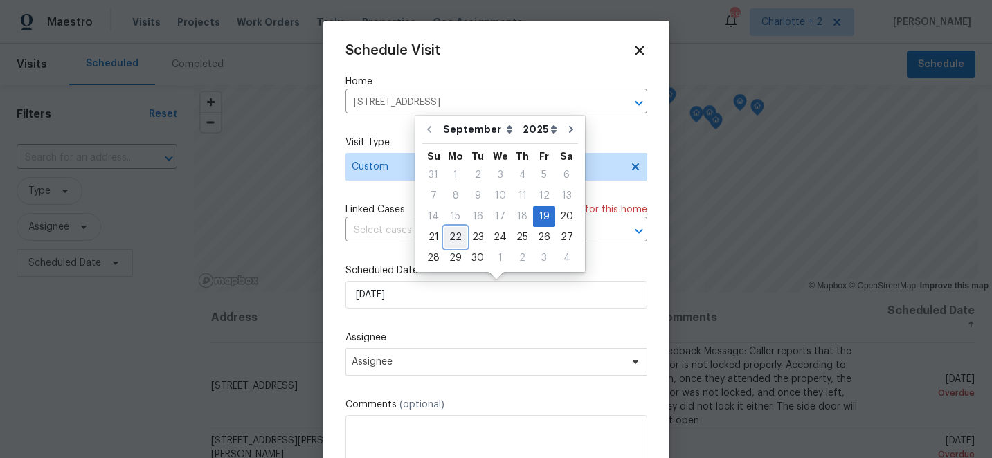
click at [461, 237] on div "22" at bounding box center [456, 237] width 22 height 19
type input "[DATE]"
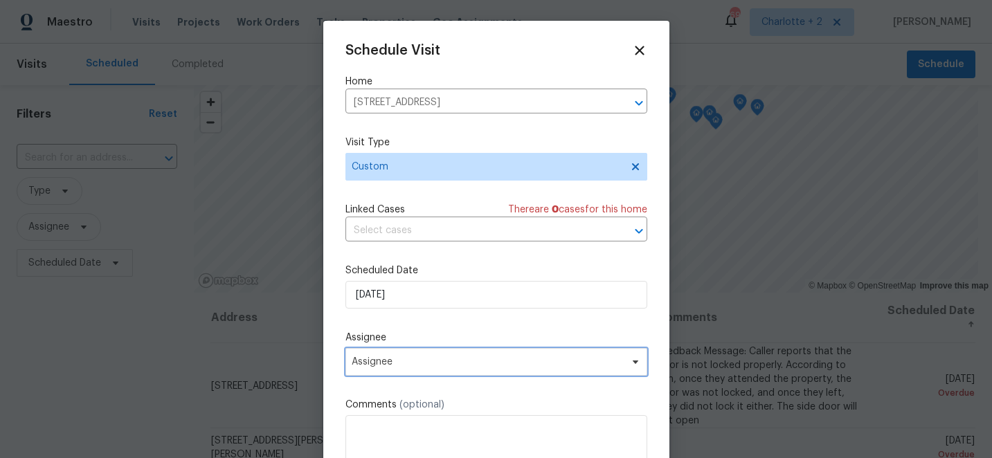
click at [413, 370] on span "Assignee" at bounding box center [497, 362] width 302 height 28
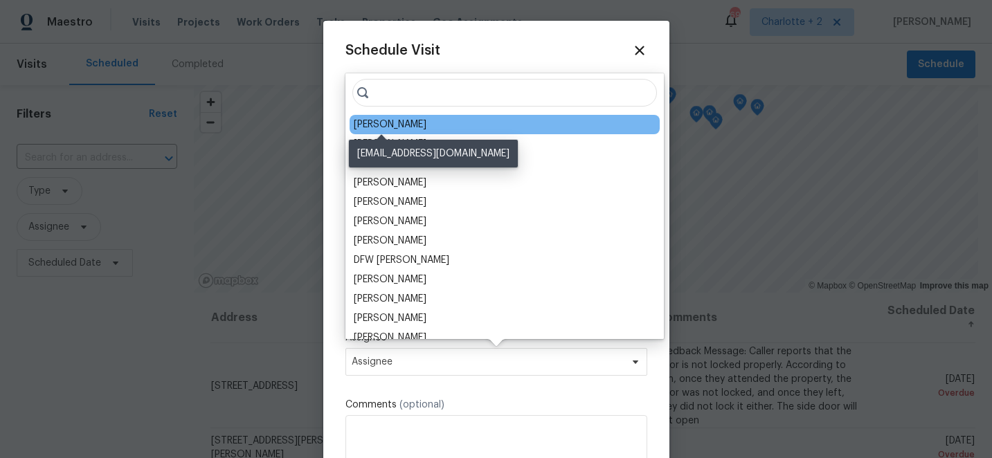
click at [390, 125] on div "[PERSON_NAME]" at bounding box center [390, 125] width 73 height 14
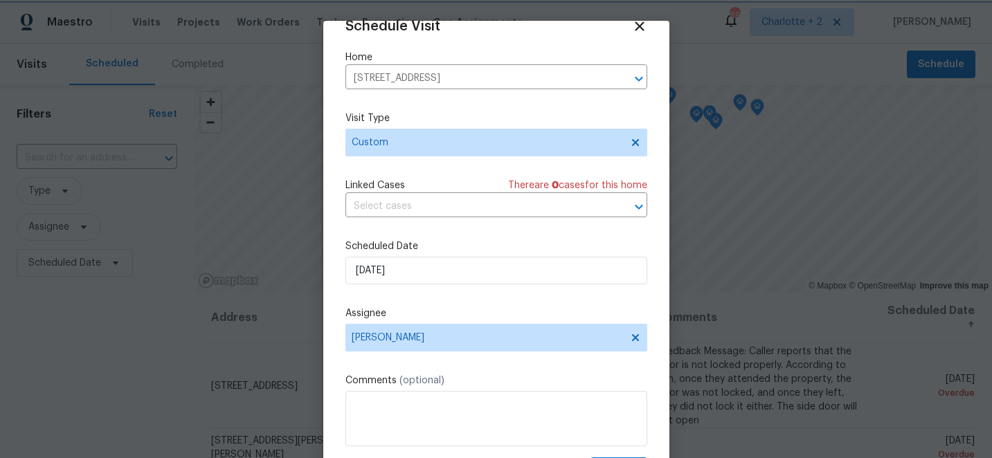
scroll to position [68, 0]
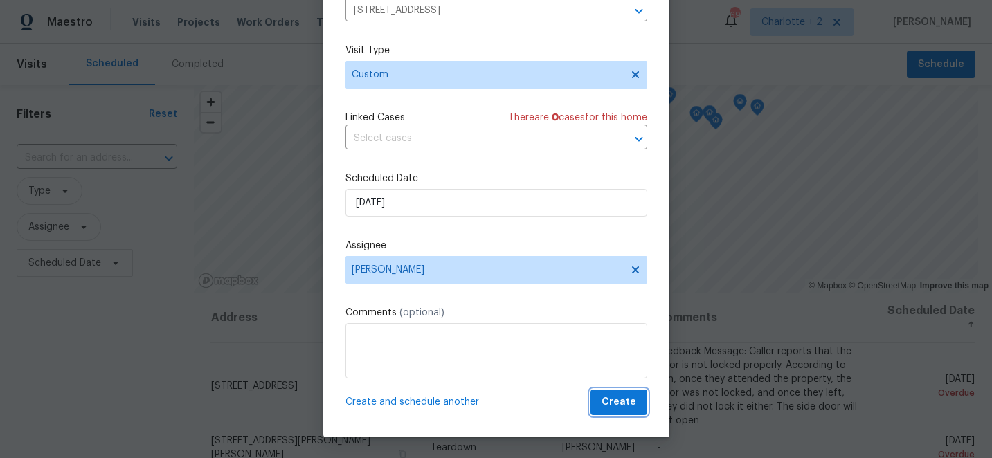
click at [613, 400] on span "Create" at bounding box center [619, 402] width 35 height 17
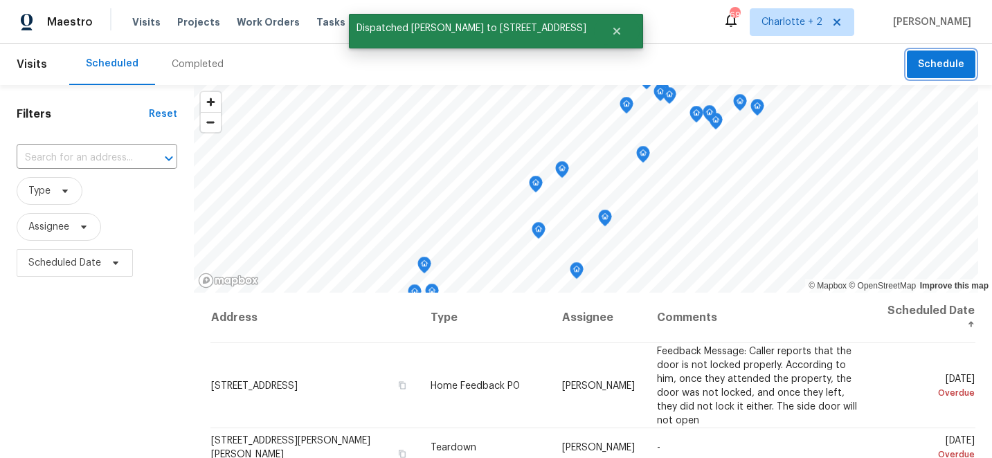
scroll to position [0, 0]
click at [193, 21] on span "Projects" at bounding box center [198, 22] width 43 height 14
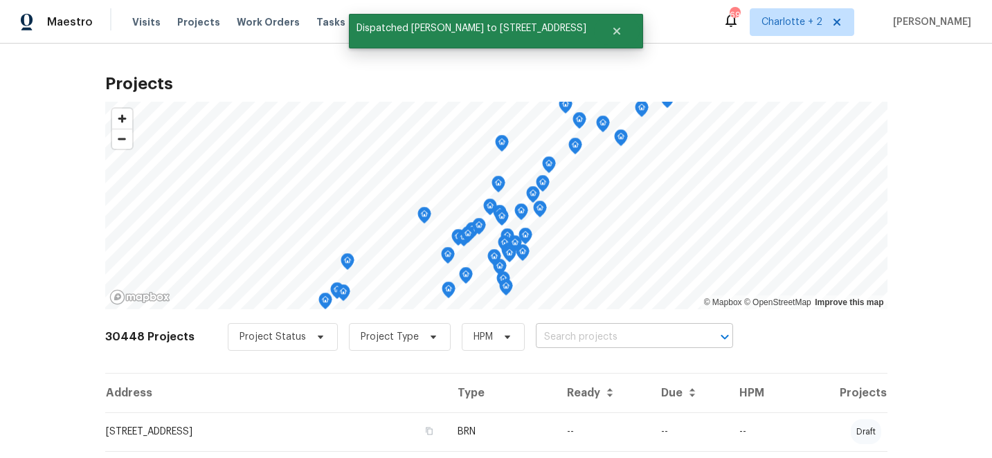
click at [575, 335] on input "text" at bounding box center [615, 337] width 159 height 21
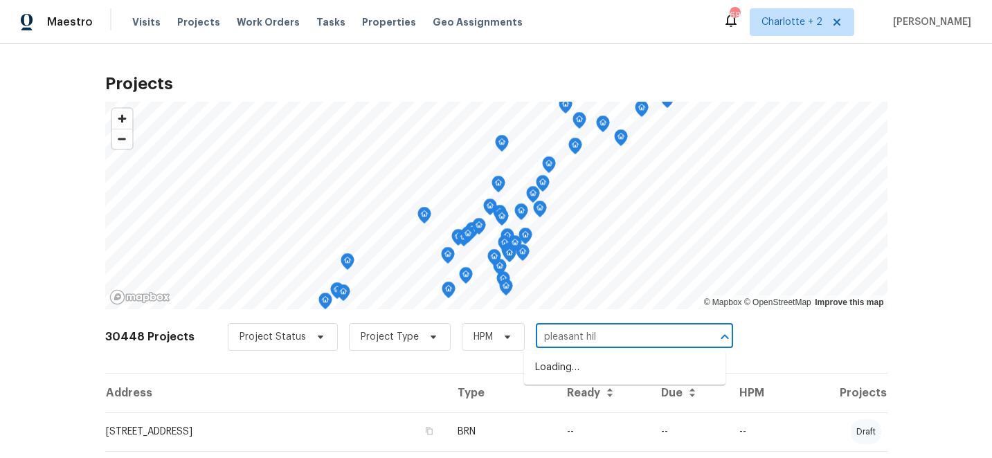
type input "[GEOGRAPHIC_DATA]"
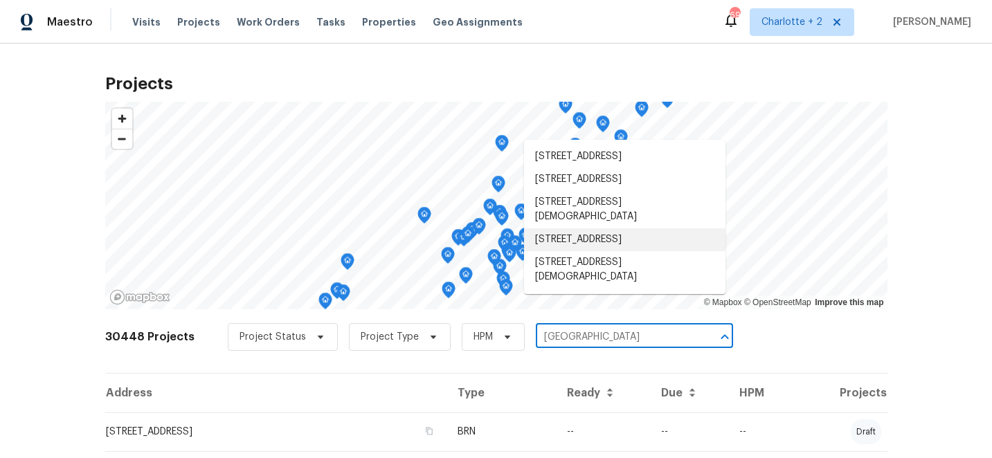
click at [614, 251] on li "[STREET_ADDRESS]" at bounding box center [625, 240] width 202 height 23
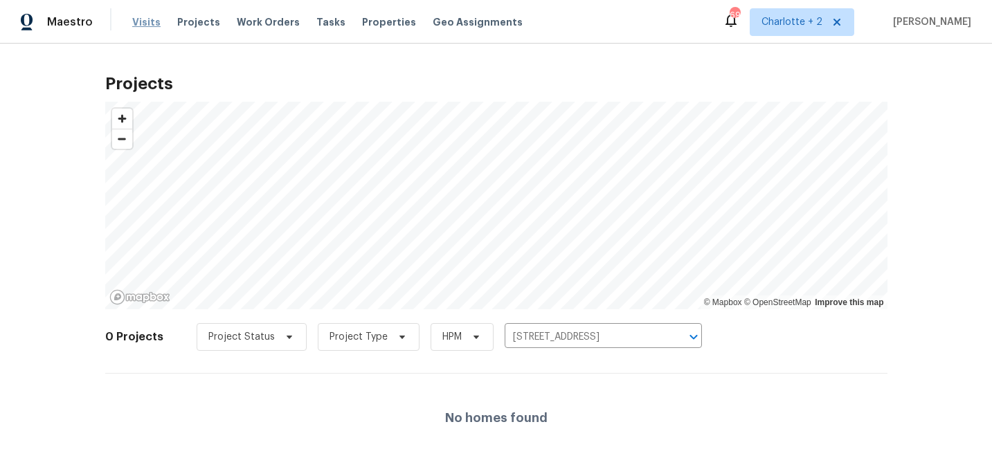
click at [141, 22] on span "Visits" at bounding box center [146, 22] width 28 height 14
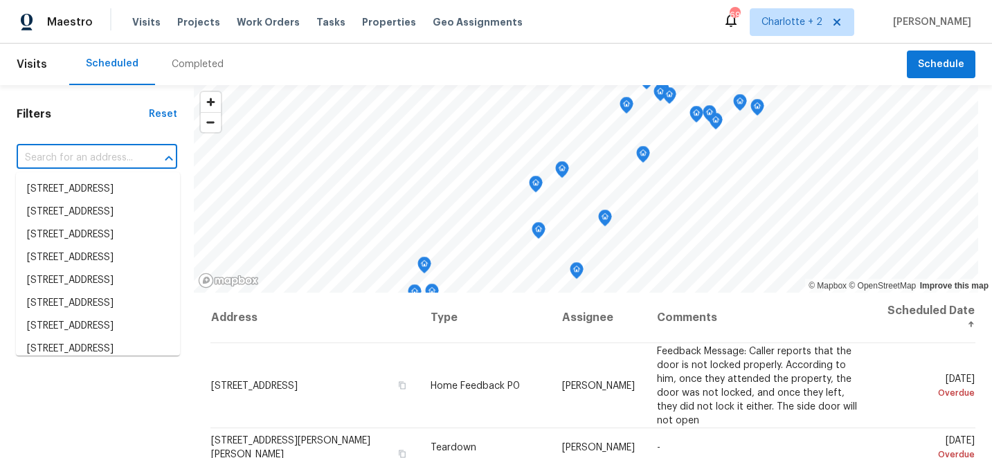
click at [66, 162] on input "text" at bounding box center [78, 158] width 122 height 21
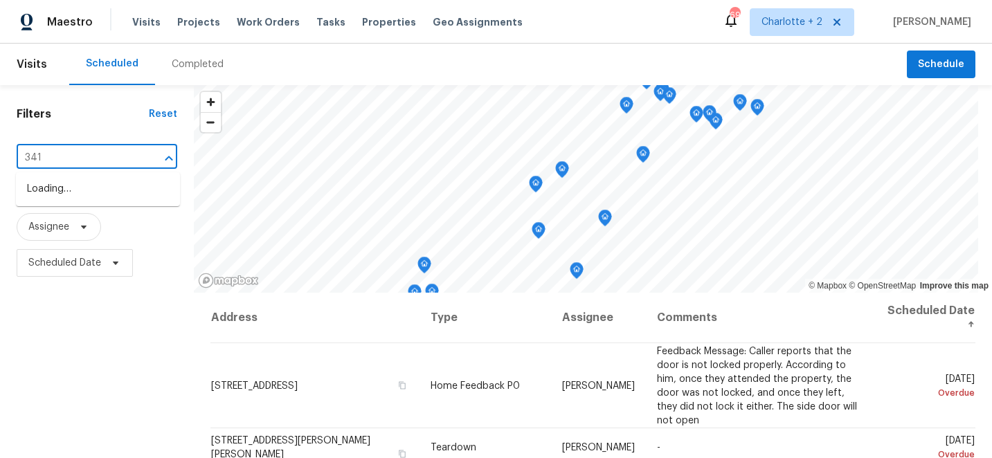
type input "341 p"
click at [83, 238] on li "[STREET_ADDRESS]" at bounding box center [98, 226] width 164 height 23
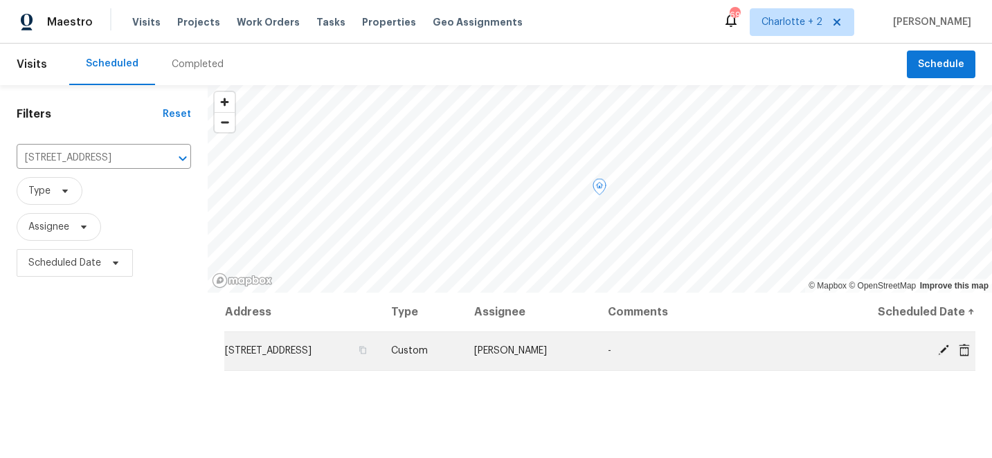
click at [967, 351] on icon at bounding box center [965, 350] width 12 height 12
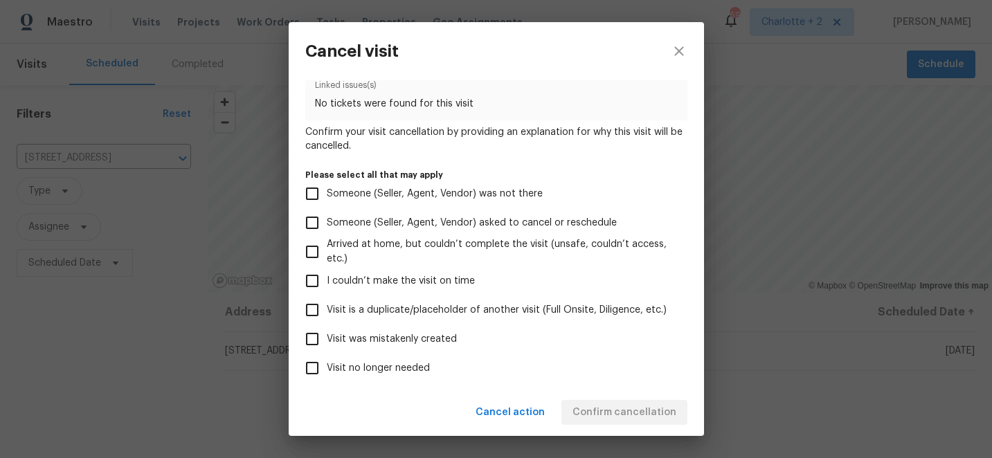
scroll to position [93, 0]
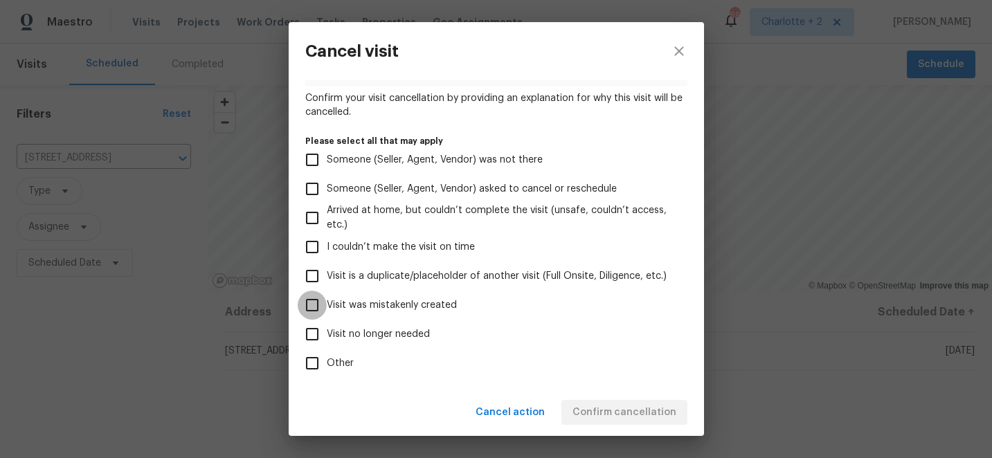
click at [314, 306] on input "Visit was mistakenly created" at bounding box center [312, 305] width 29 height 29
checkbox input "true"
click at [626, 418] on span "Confirm cancellation" at bounding box center [625, 412] width 104 height 17
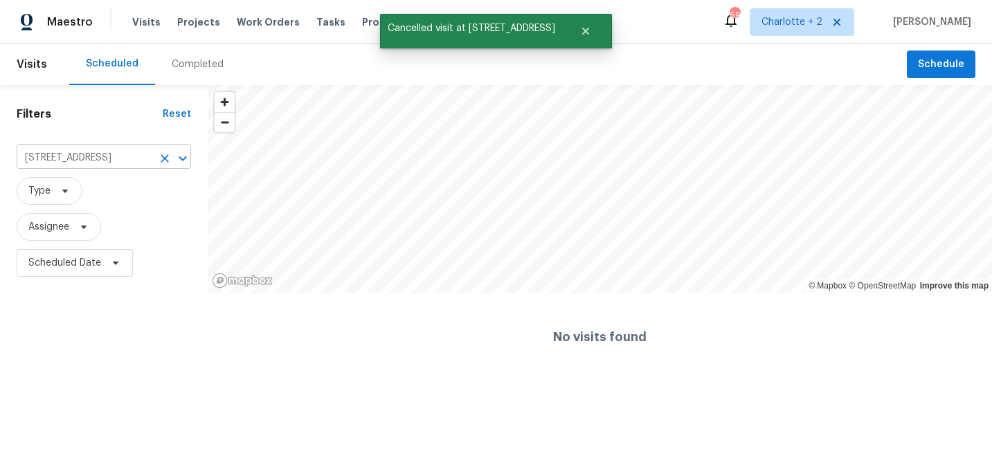
click at [166, 160] on icon "Clear" at bounding box center [165, 159] width 14 height 14
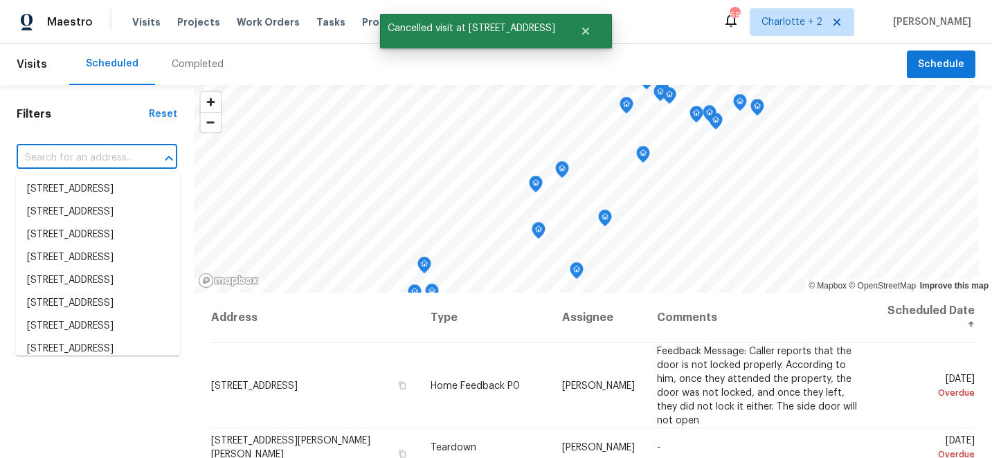
click at [64, 158] on input "text" at bounding box center [78, 158] width 122 height 21
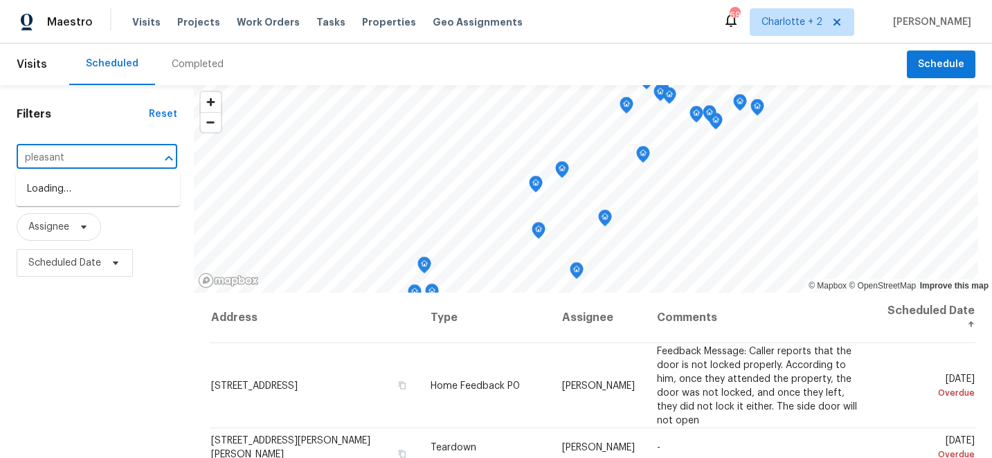
type input "pleasant h"
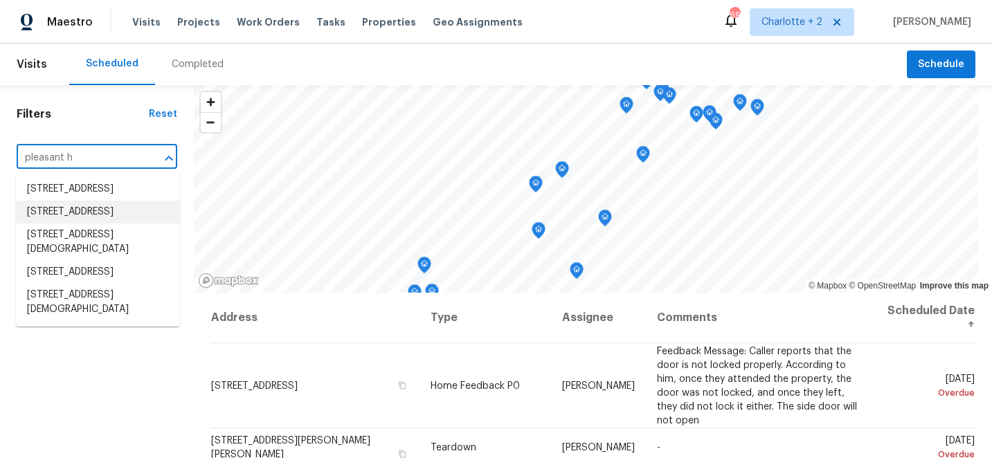
click at [69, 224] on li "[STREET_ADDRESS]" at bounding box center [98, 212] width 164 height 23
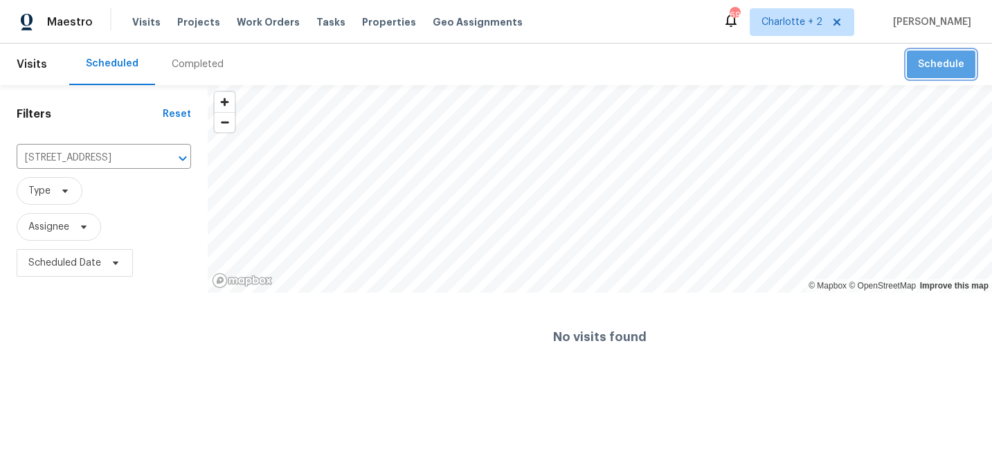
click at [955, 52] on button "Schedule" at bounding box center [941, 65] width 69 height 28
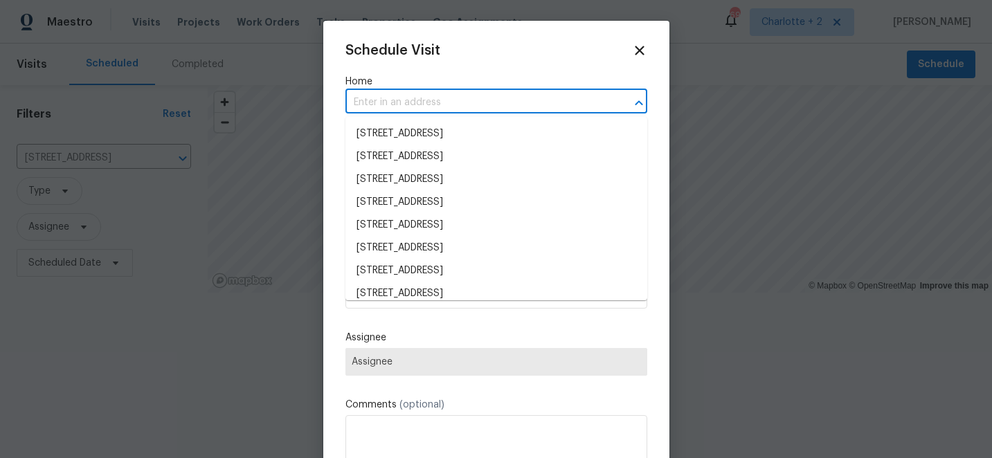
click at [391, 107] on input "text" at bounding box center [477, 102] width 263 height 21
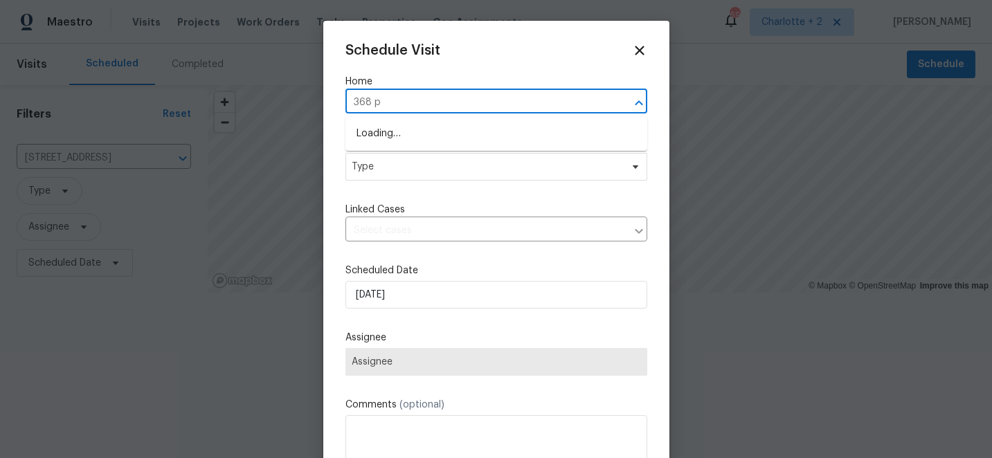
type input "368 pl"
drag, startPoint x: 401, startPoint y: 136, endPoint x: 401, endPoint y: 161, distance: 24.9
click at [401, 139] on li "[STREET_ADDRESS]" at bounding box center [497, 134] width 302 height 23
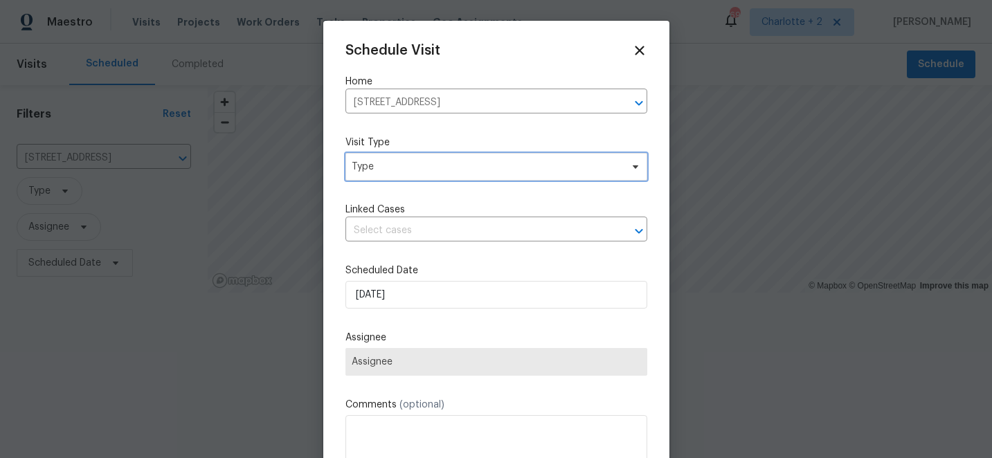
click at [401, 169] on span "Type" at bounding box center [486, 167] width 269 height 14
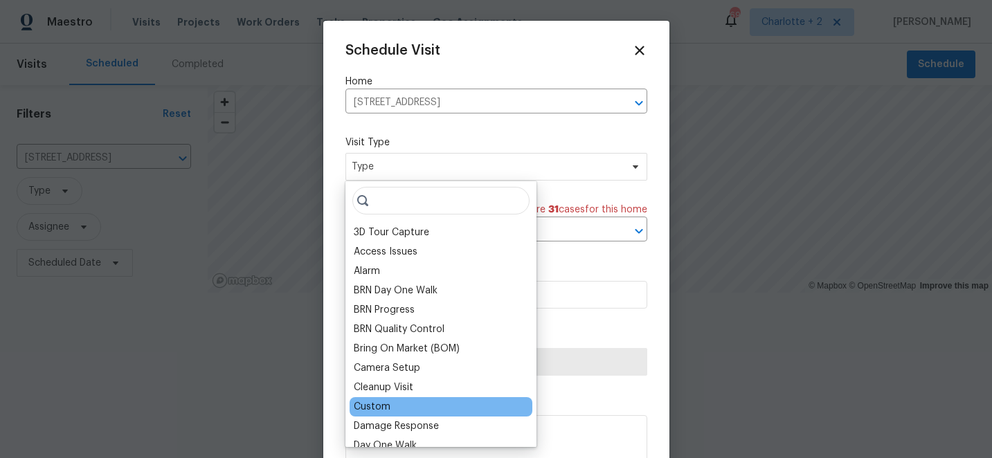
click at [375, 410] on div "Custom" at bounding box center [372, 407] width 37 height 14
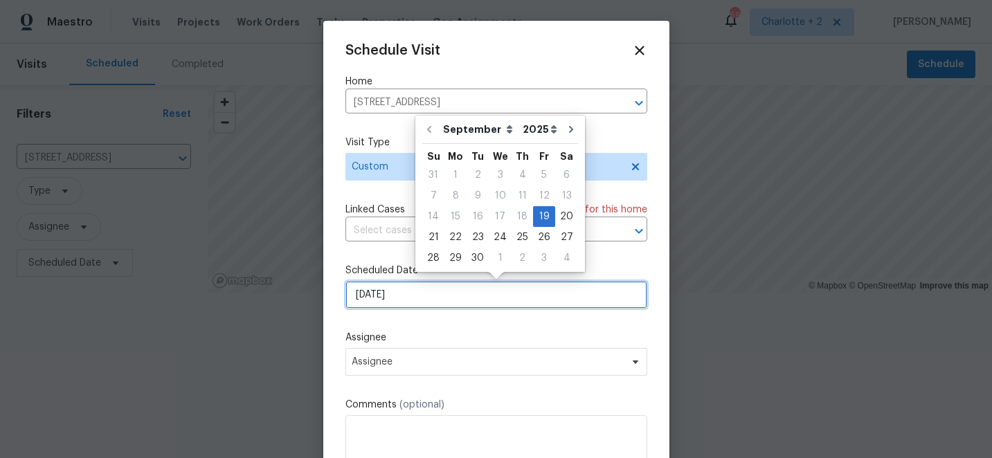
click at [427, 301] on input "[DATE]" at bounding box center [497, 295] width 302 height 28
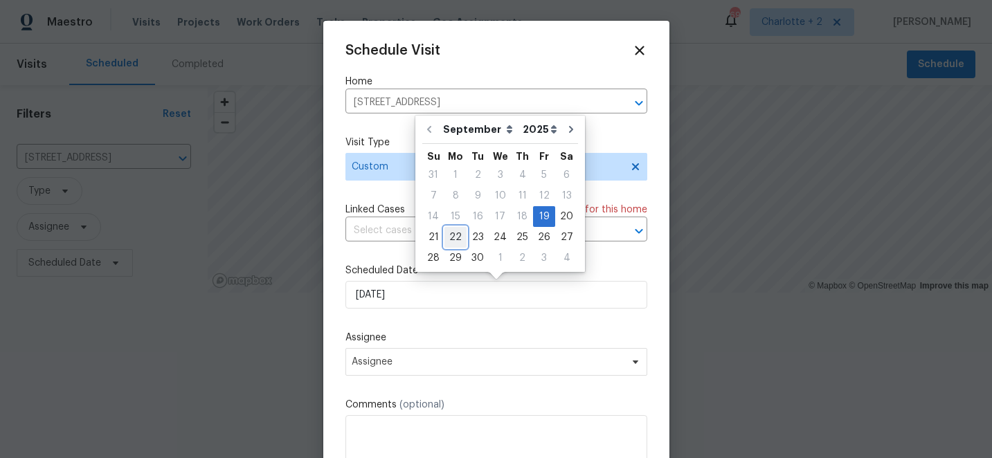
click at [455, 247] on div "22" at bounding box center [456, 237] width 22 height 21
type input "[DATE]"
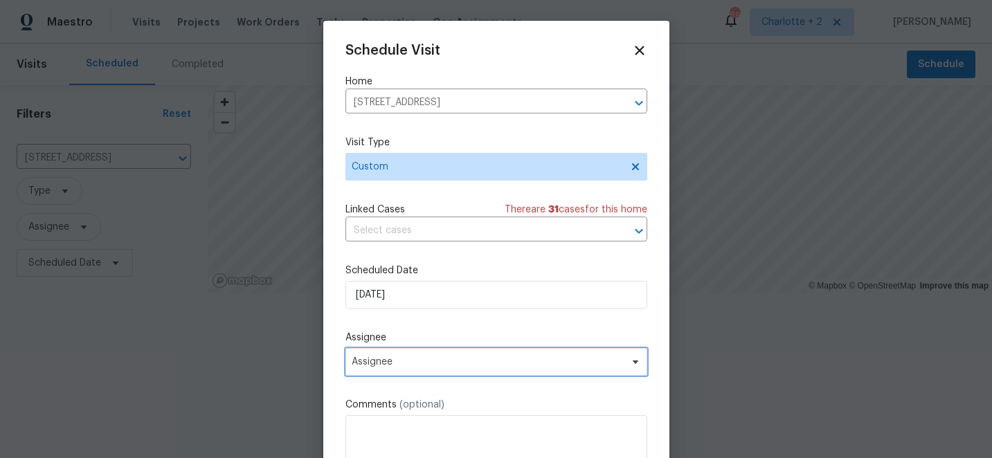
click at [426, 366] on span "Assignee" at bounding box center [487, 362] width 271 height 11
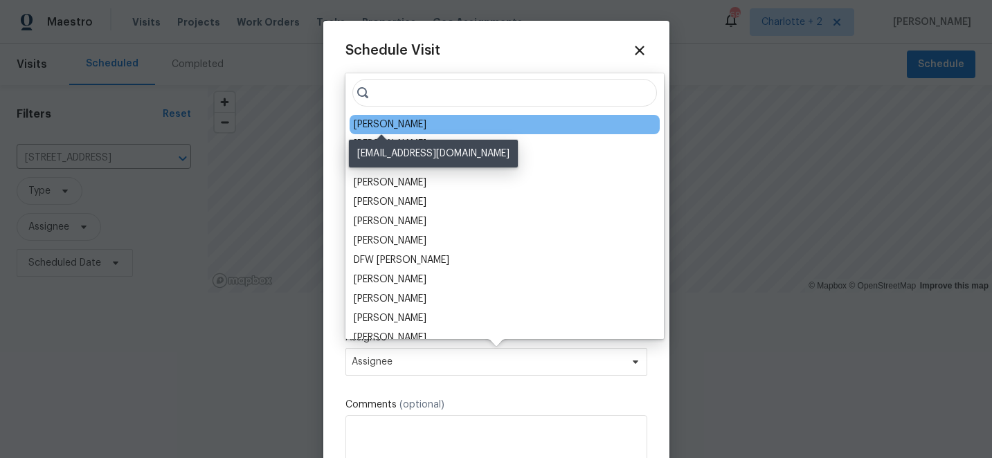
click at [394, 127] on div "[PERSON_NAME]" at bounding box center [390, 125] width 73 height 14
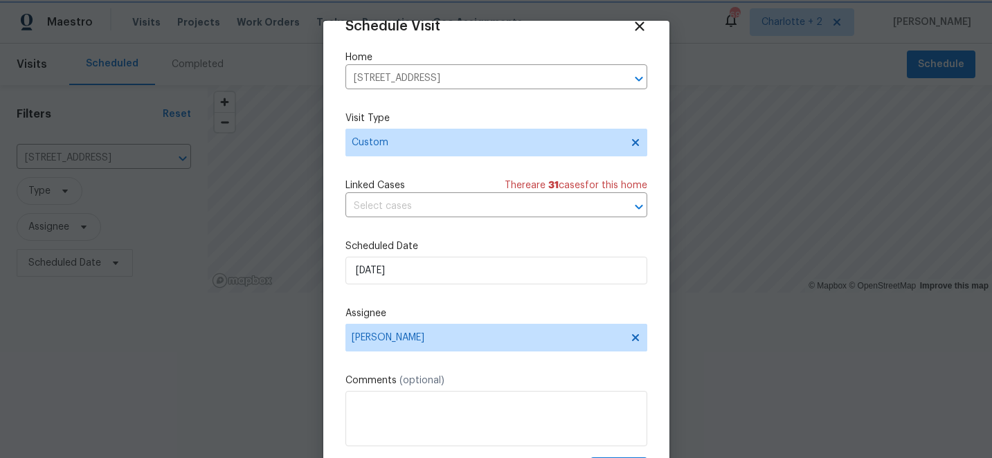
scroll to position [68, 0]
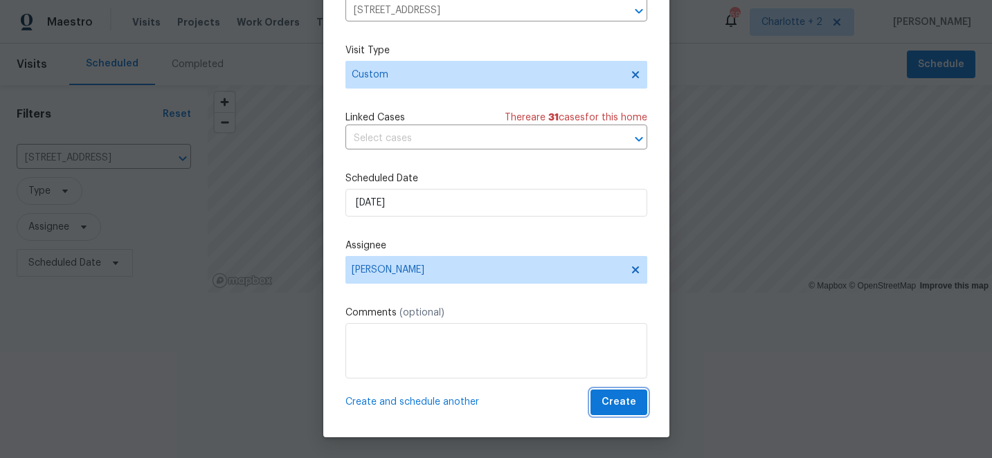
click at [625, 400] on span "Create" at bounding box center [619, 402] width 35 height 17
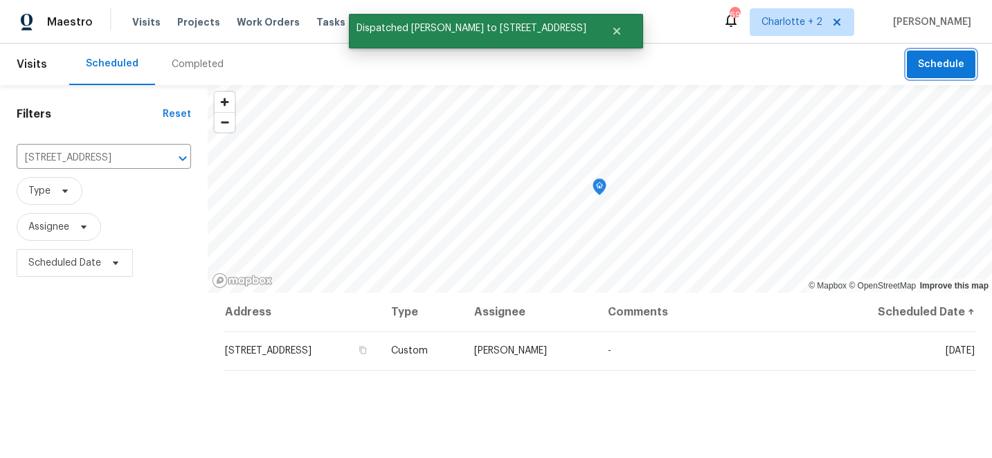
scroll to position [0, 0]
